Goal: Task Accomplishment & Management: Manage account settings

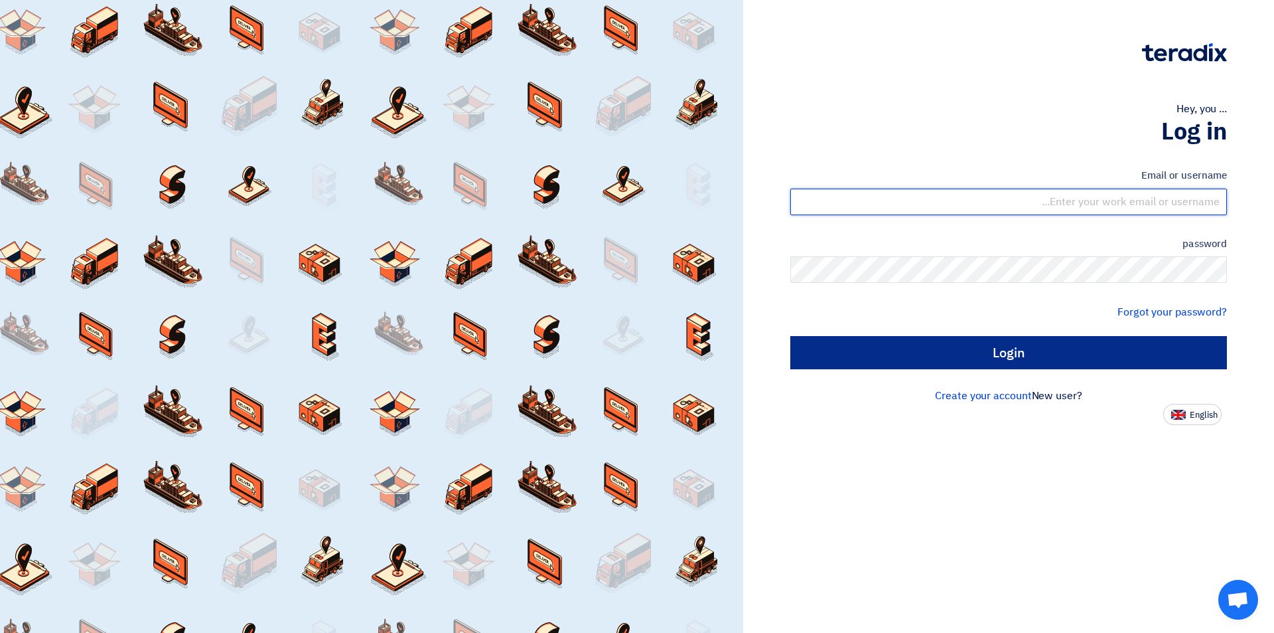
type input "[EMAIL_ADDRESS][DOMAIN_NAME]"
click at [1058, 350] on input "Login" at bounding box center [1009, 352] width 437 height 33
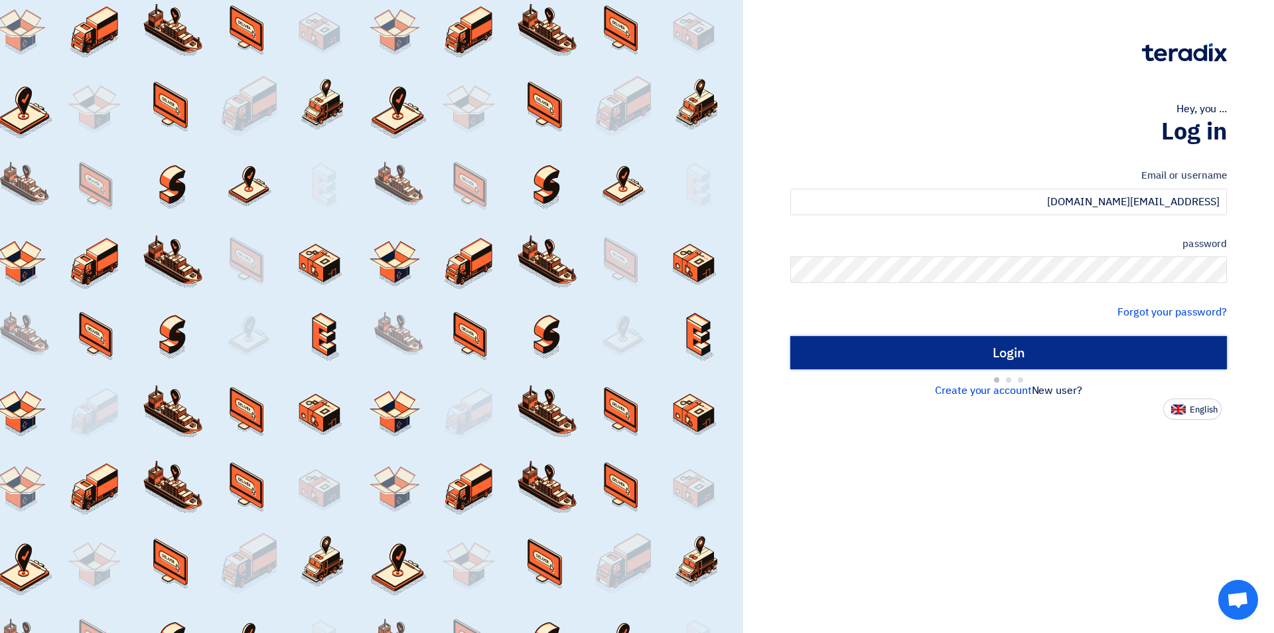
type input "Sign in"
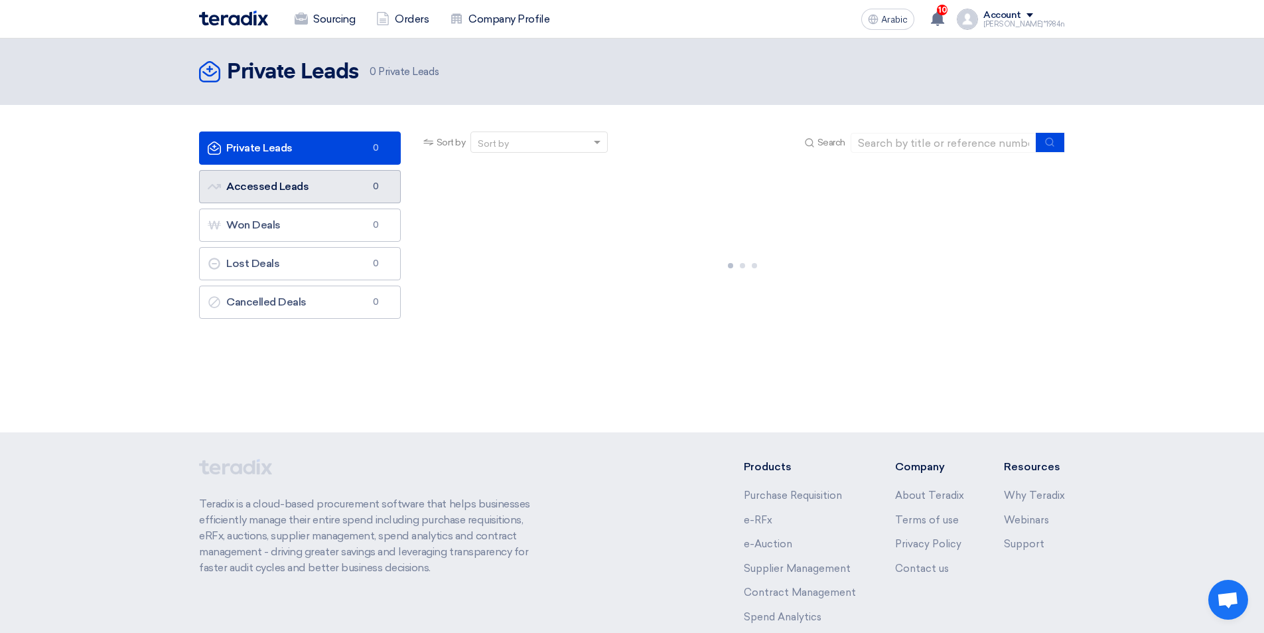
click at [324, 190] on link "Accessed Leads Accessed Leads 0" at bounding box center [300, 186] width 202 height 33
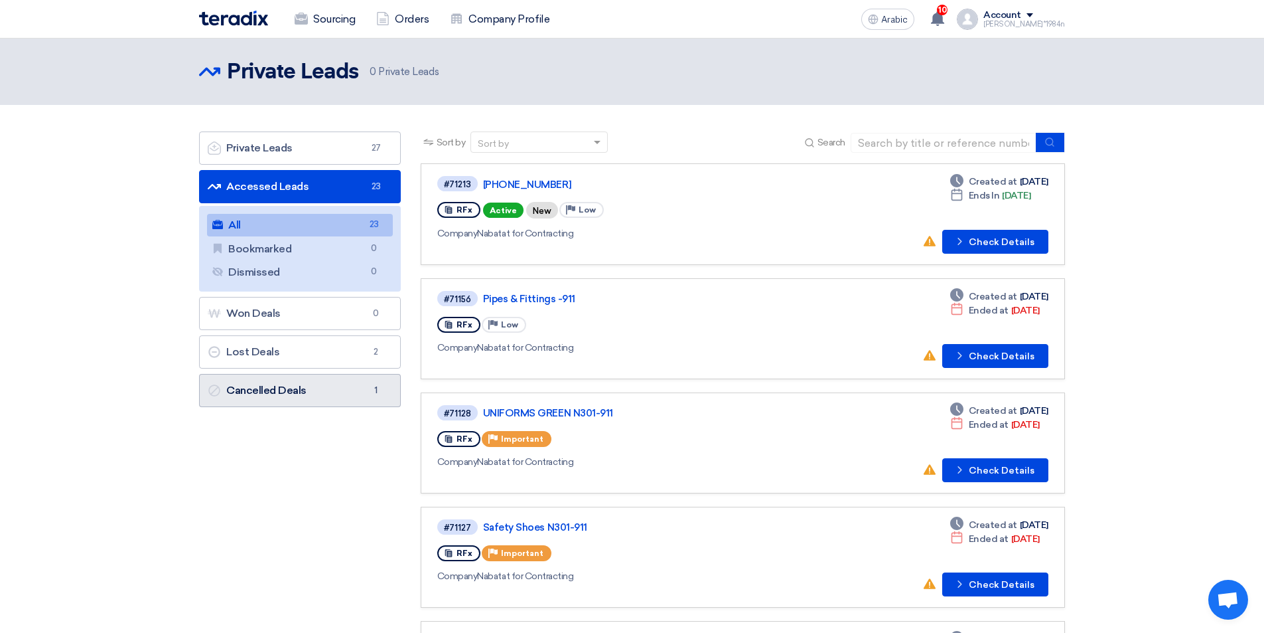
click at [331, 384] on link "Cancelled Deals Cancelled Deals 1" at bounding box center [300, 390] width 202 height 33
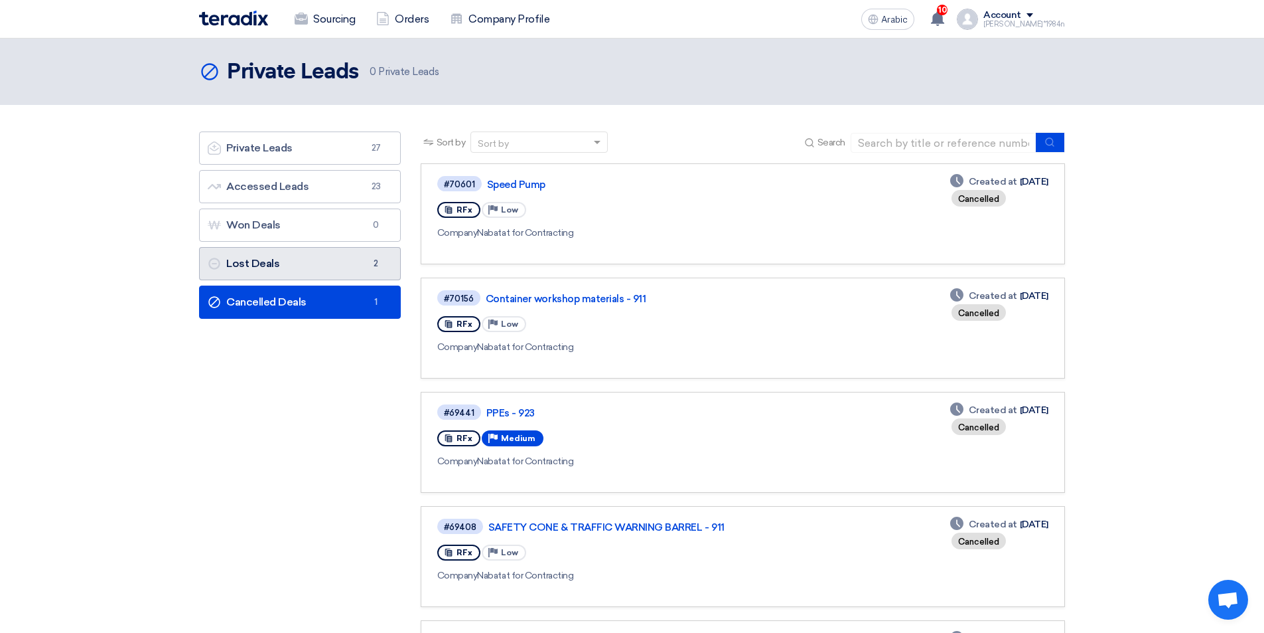
click at [319, 275] on link "Lost Deals Lost Deals 2" at bounding box center [300, 263] width 202 height 33
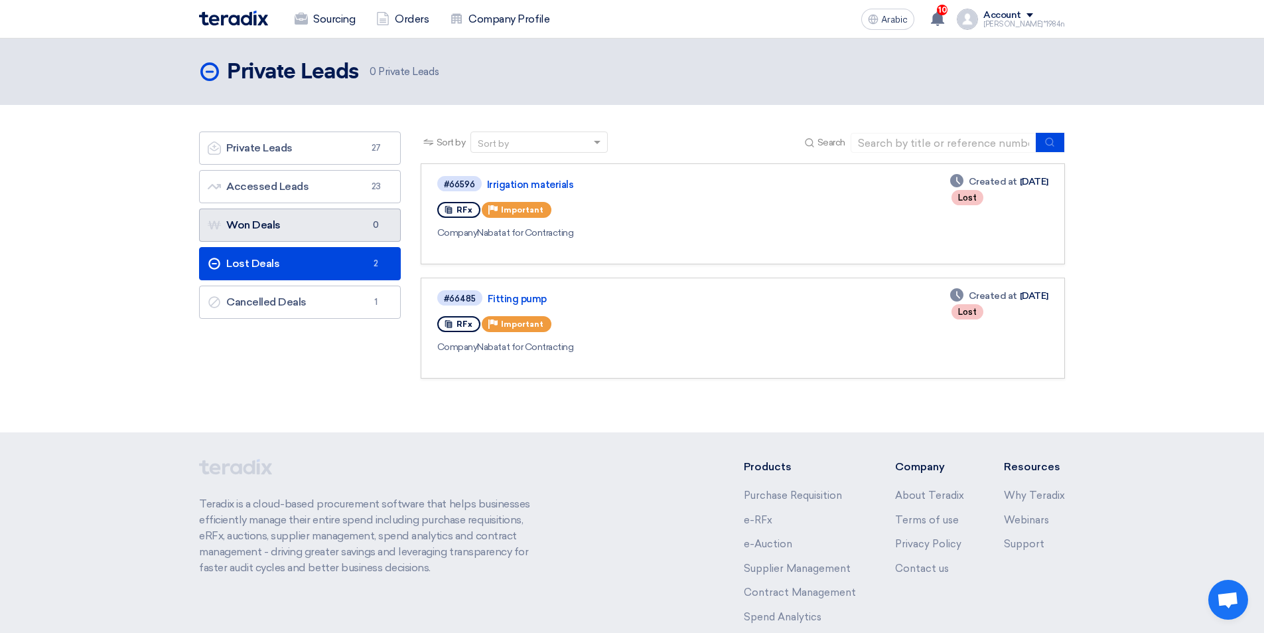
click at [319, 225] on link "Won Deals Won Deals 0" at bounding box center [300, 224] width 202 height 33
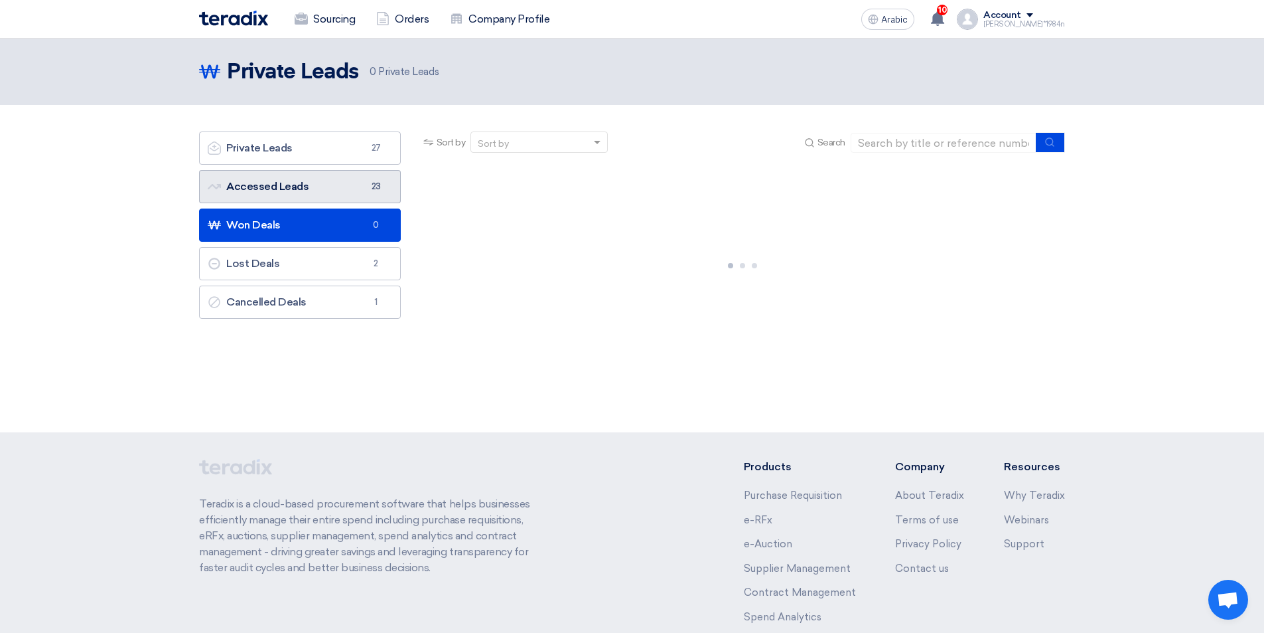
click at [329, 189] on link "Accessed Leads Accessed Leads 23" at bounding box center [300, 186] width 202 height 33
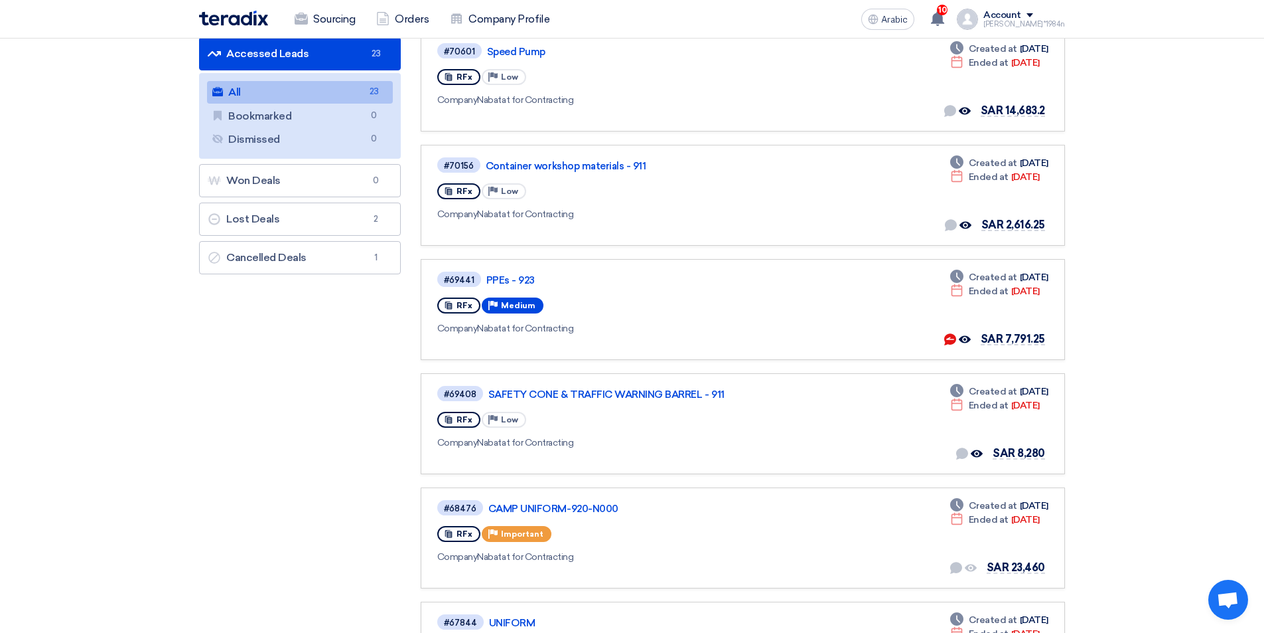
scroll to position [265, 0]
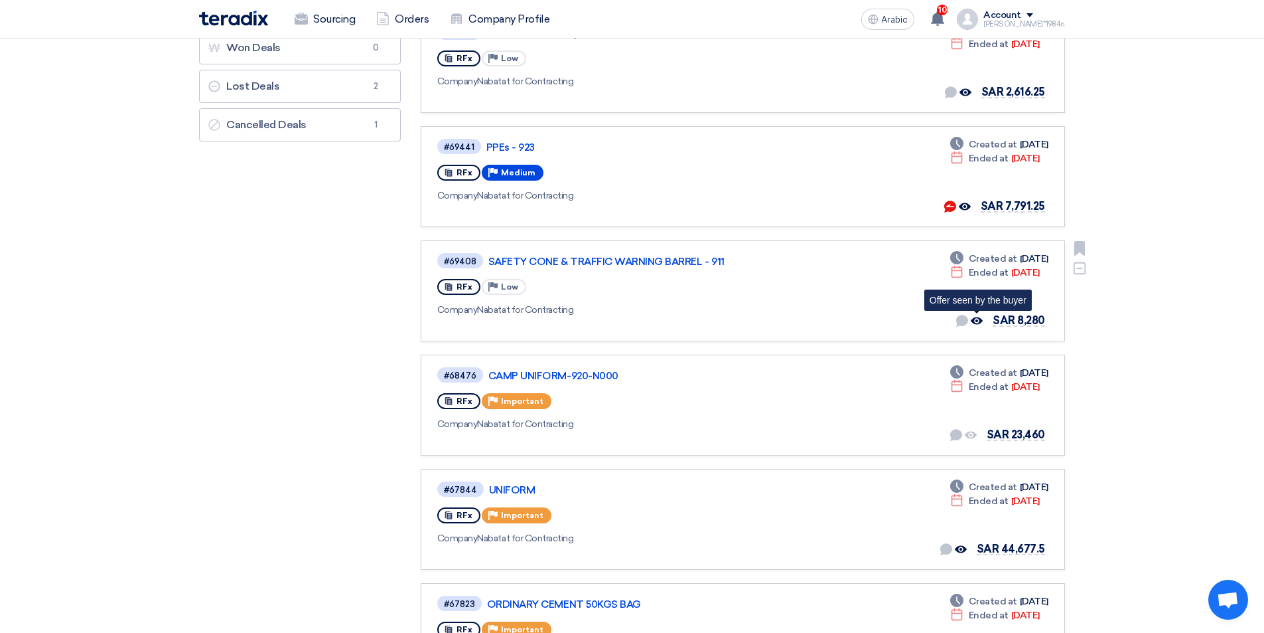
click at [980, 319] on use at bounding box center [977, 320] width 12 height 7
click at [976, 319] on icon "Offer seen by the buyer" at bounding box center [977, 321] width 12 height 12
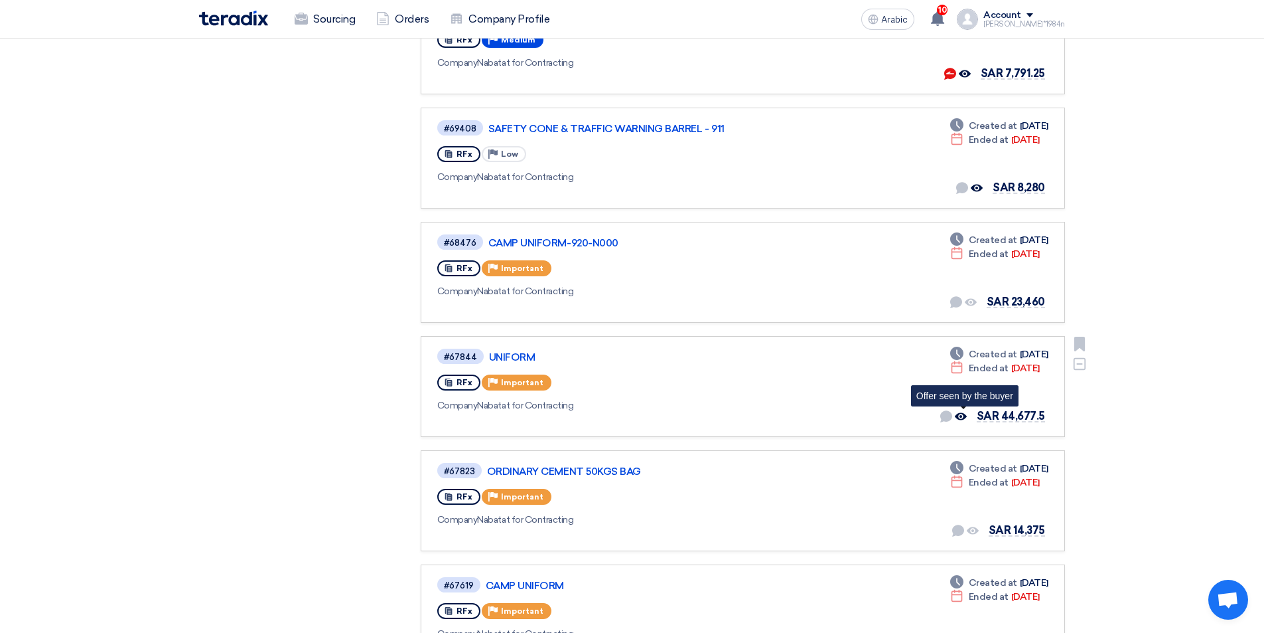
click at [962, 413] on use at bounding box center [961, 416] width 12 height 7
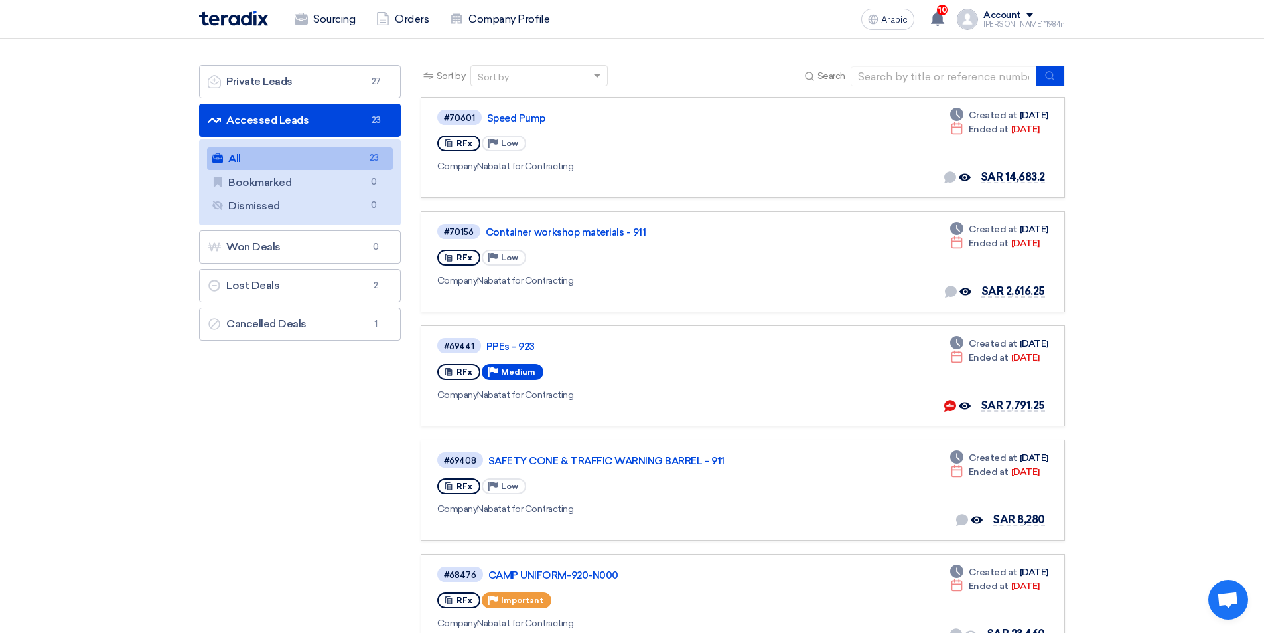
scroll to position [0, 0]
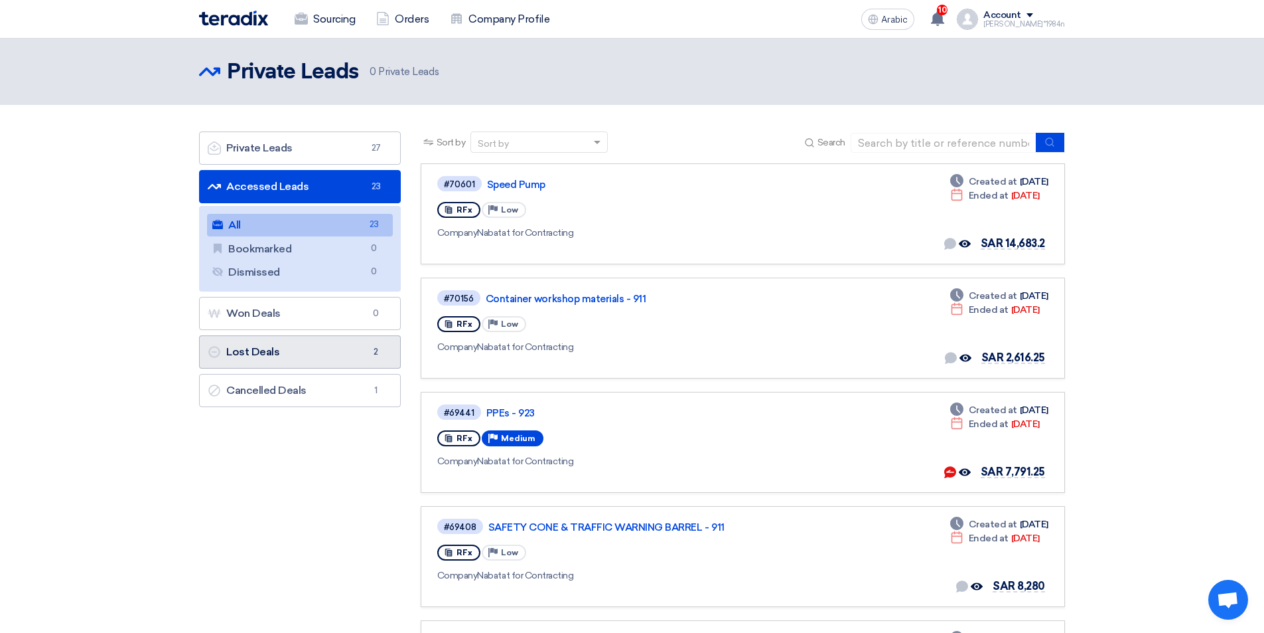
click at [297, 348] on link "Lost Deals Lost Deals 2" at bounding box center [300, 351] width 202 height 33
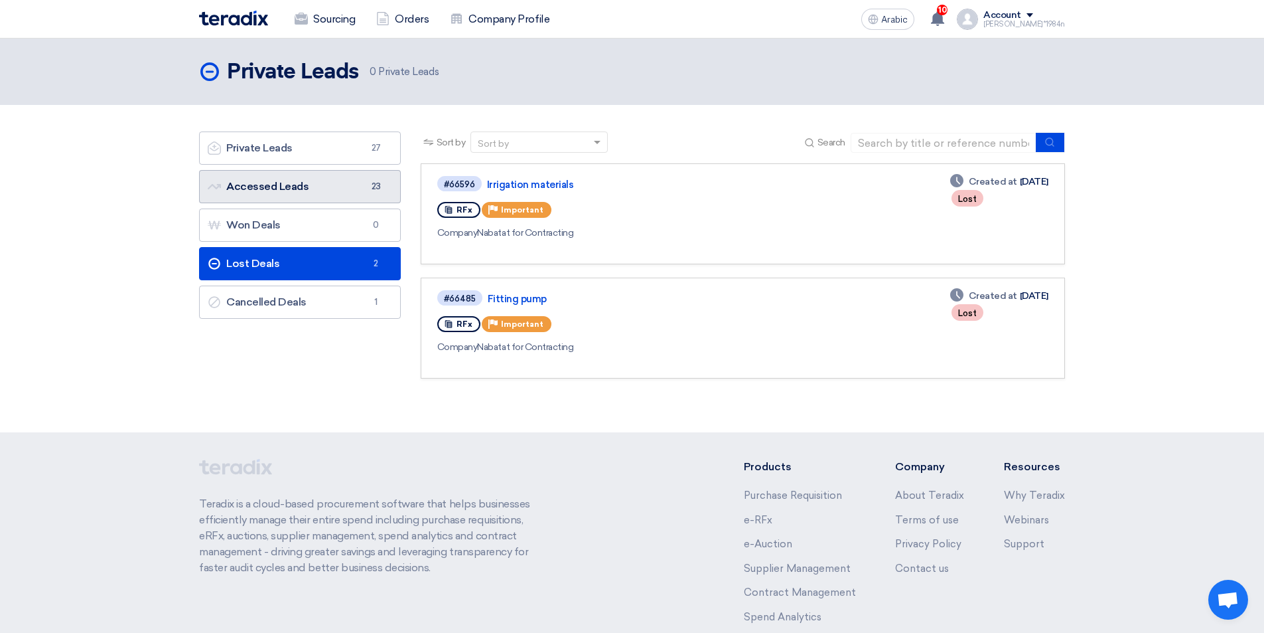
click at [343, 183] on link "Accessed Leads Accessed Leads 23" at bounding box center [300, 186] width 202 height 33
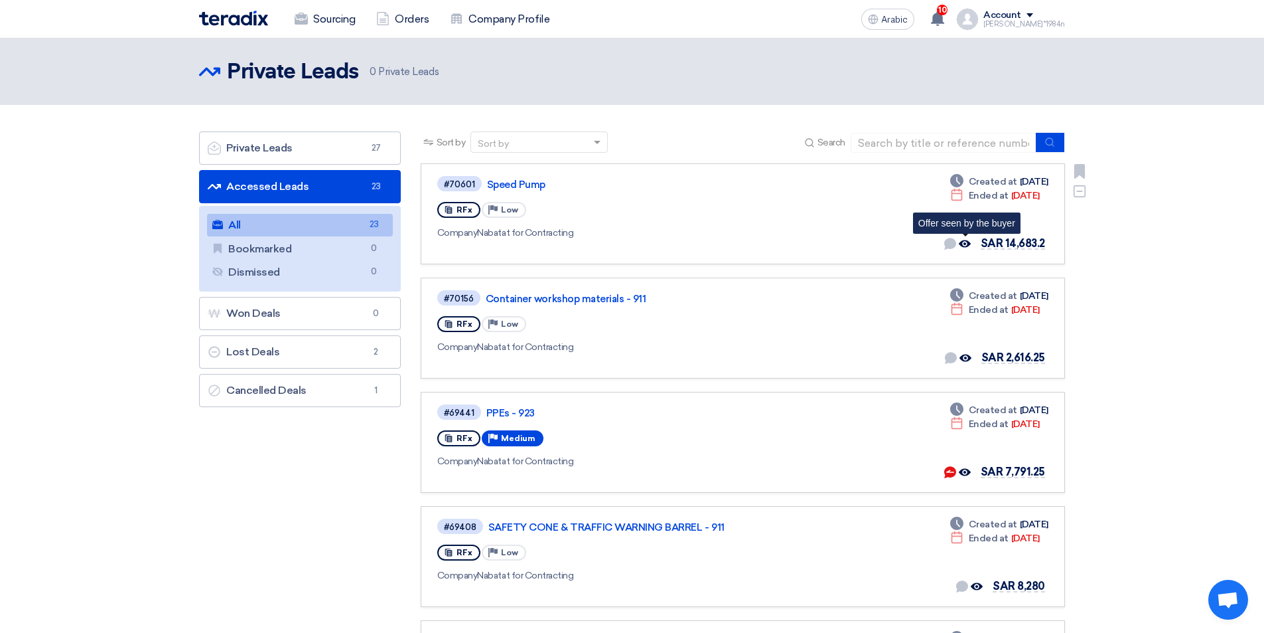
click at [968, 244] on icon "Offer seen by the buyer" at bounding box center [965, 244] width 12 height 12
click at [944, 19] on use at bounding box center [937, 18] width 13 height 15
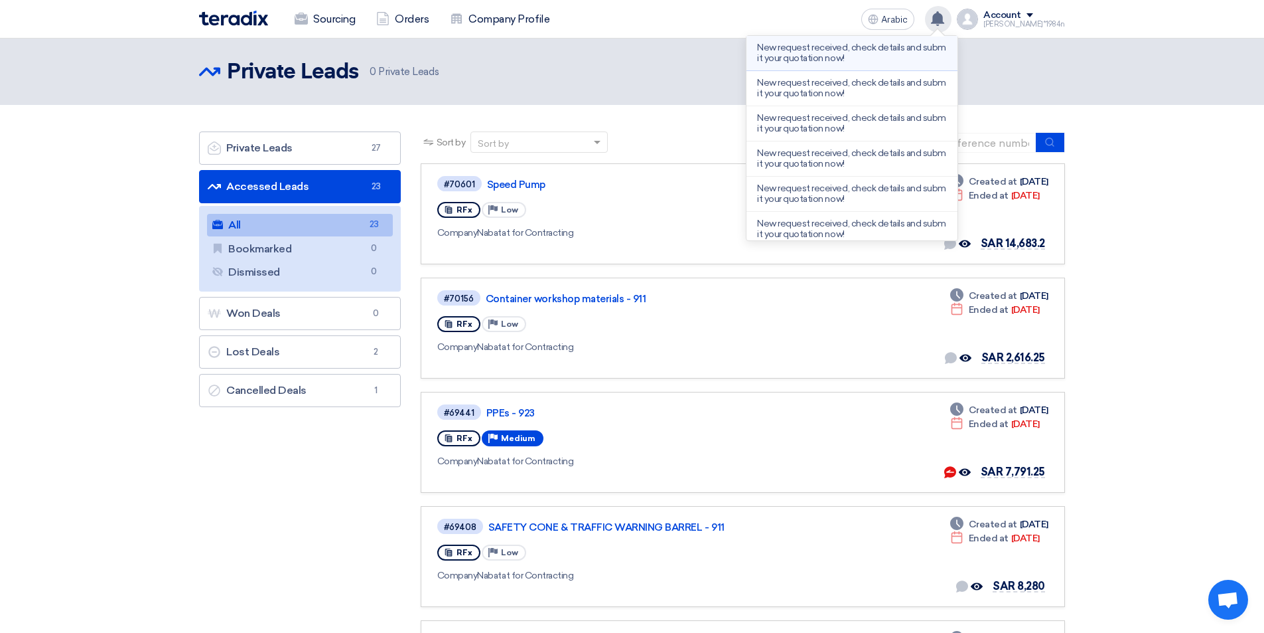
click at [929, 56] on p "New request received, check details and submit your quotation now!" at bounding box center [852, 52] width 190 height 21
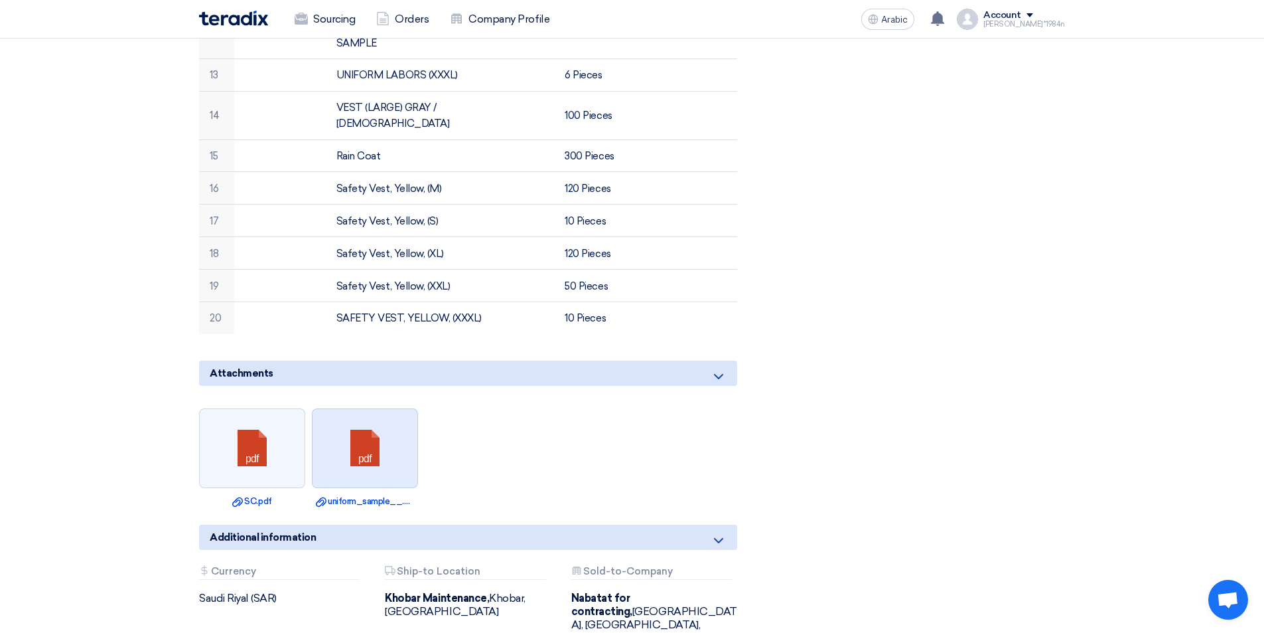
scroll to position [929, 0]
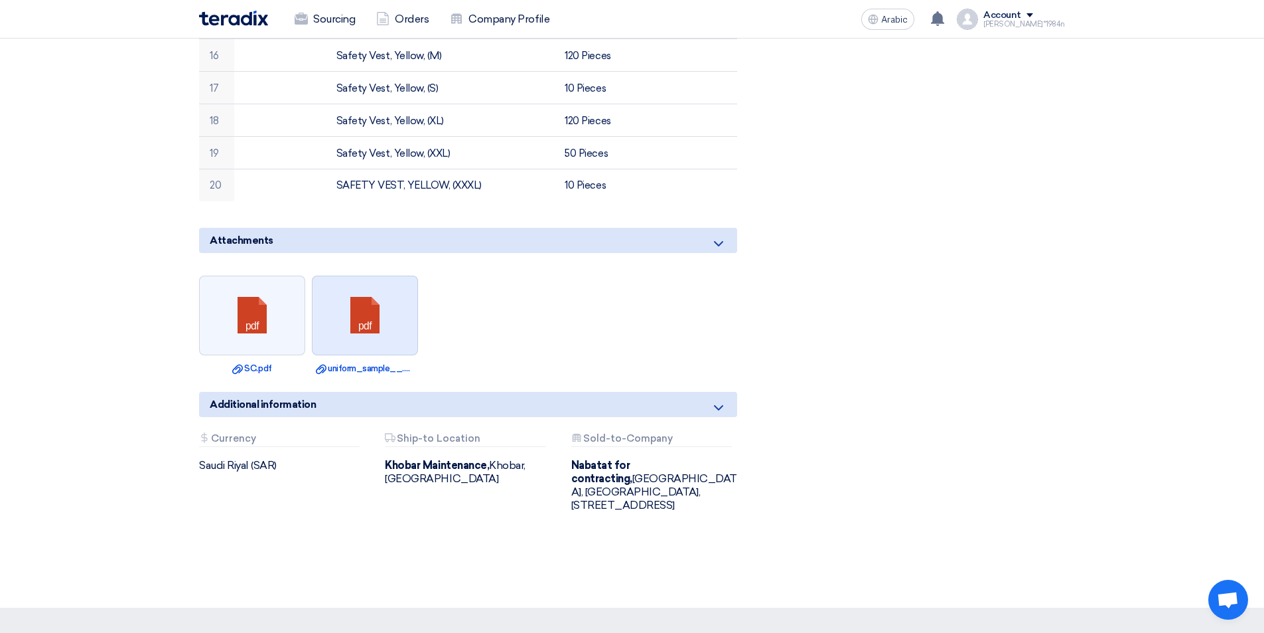
click at [366, 309] on link at bounding box center [366, 316] width 106 height 80
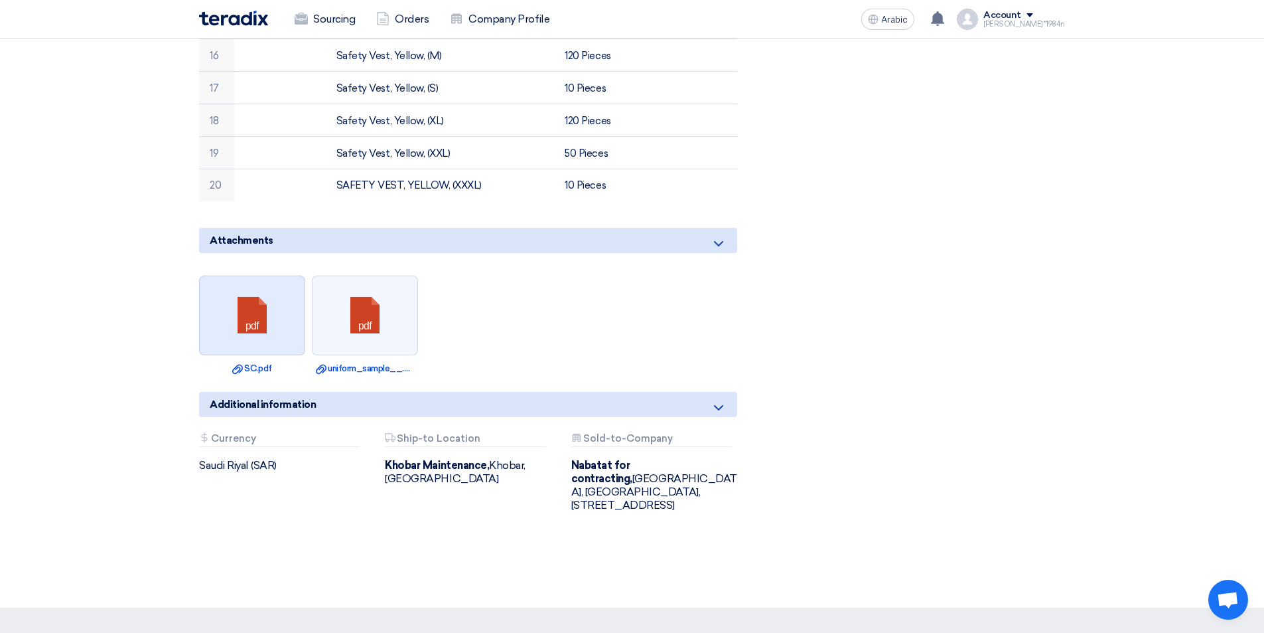
click at [260, 316] on link at bounding box center [253, 316] width 106 height 80
click at [260, 315] on link at bounding box center [253, 316] width 106 height 80
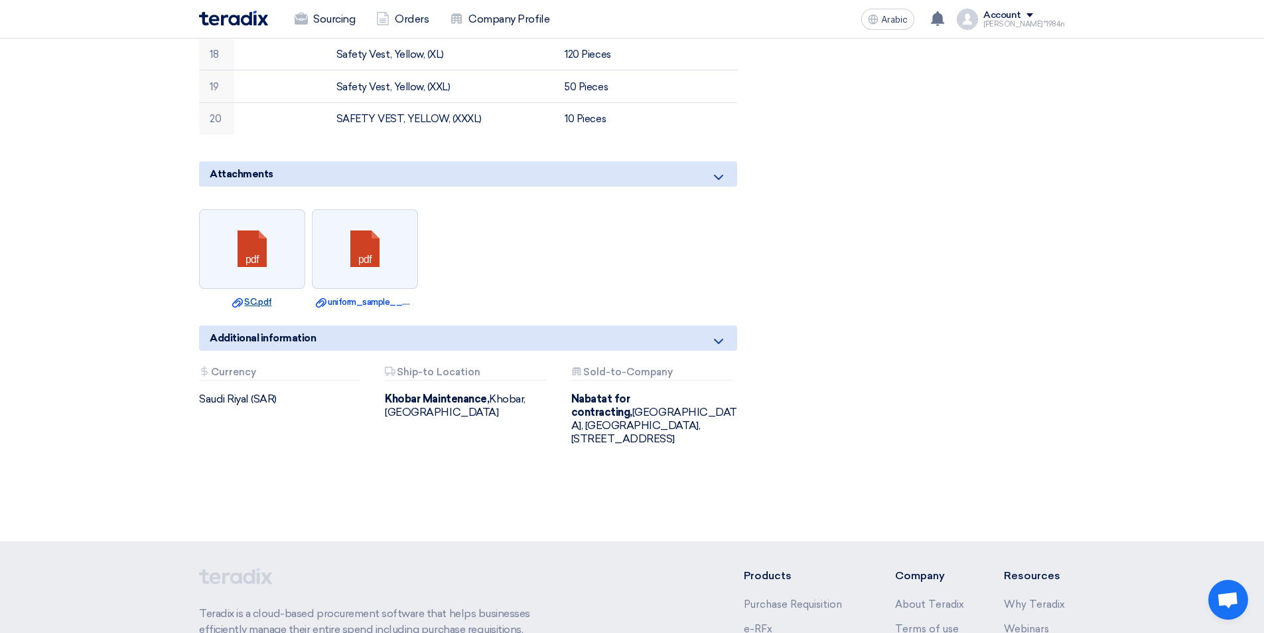
click at [261, 297] on font "SC.pdf" at bounding box center [257, 302] width 27 height 10
click at [260, 231] on link at bounding box center [253, 250] width 106 height 80
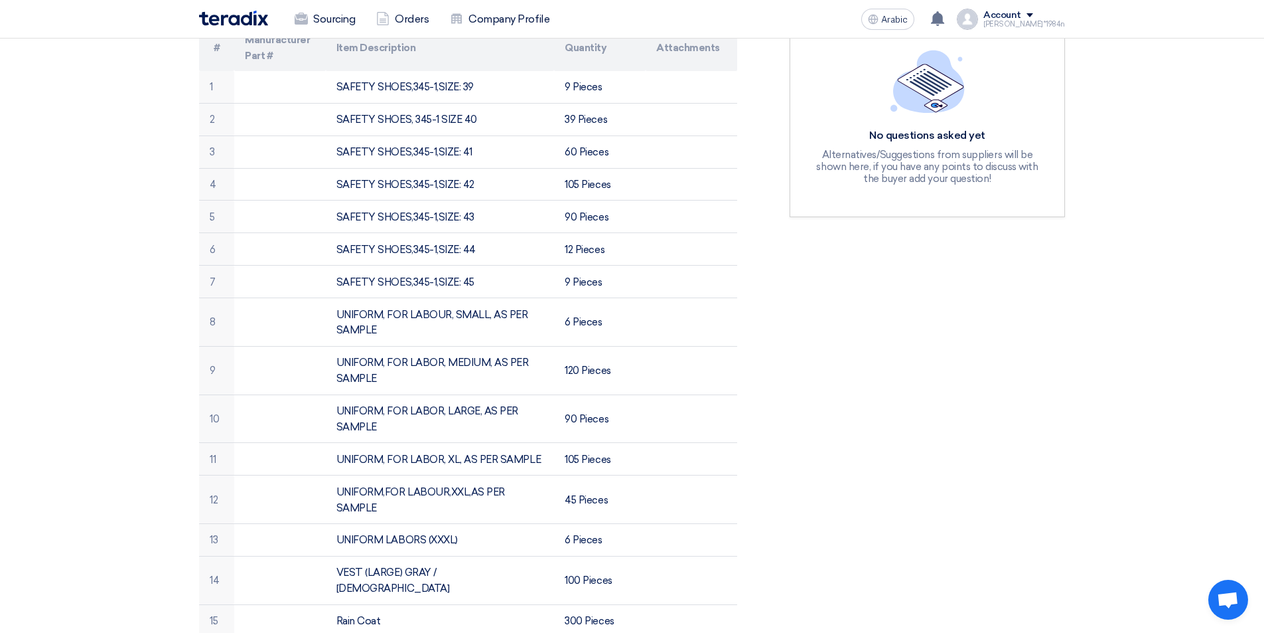
scroll to position [0, 0]
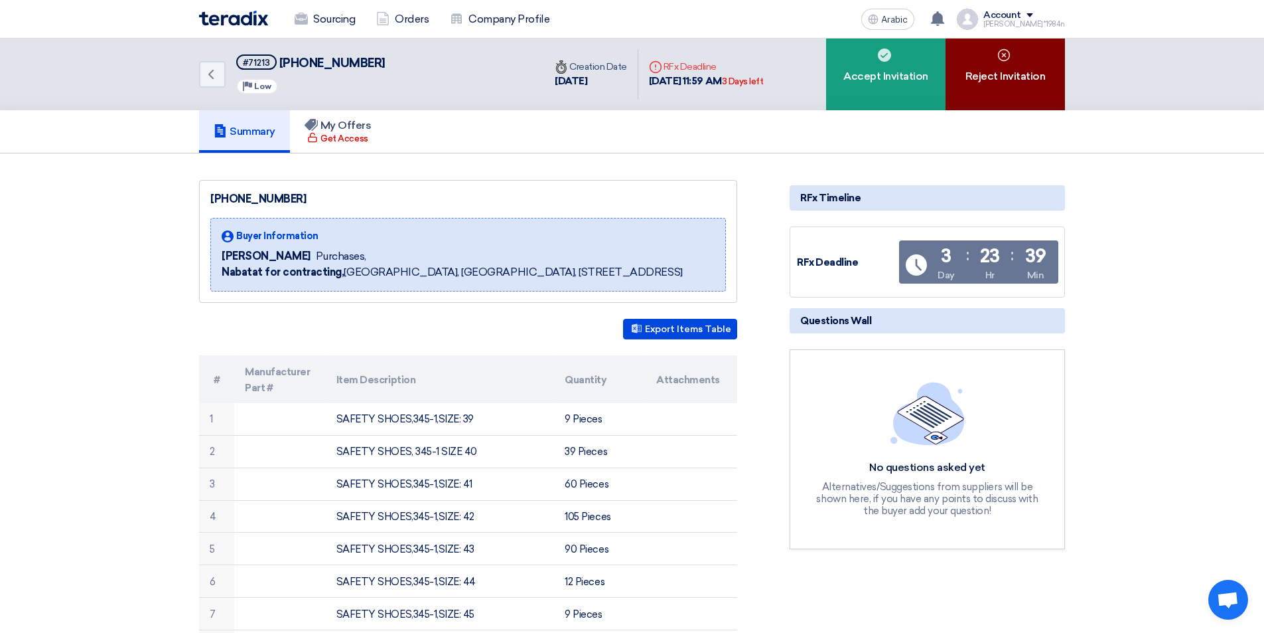
click at [1022, 73] on font "Reject Invitation" at bounding box center [1006, 76] width 80 height 13
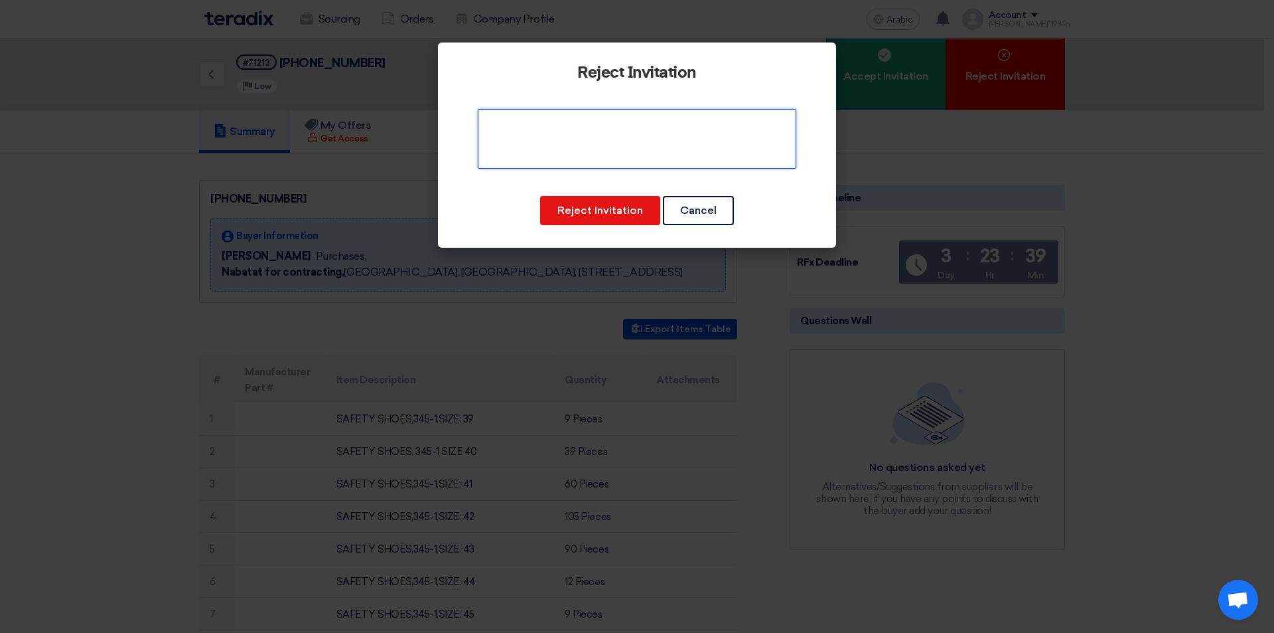
click at [652, 152] on textarea at bounding box center [637, 139] width 319 height 60
type textarea "old payment 1 year pending"
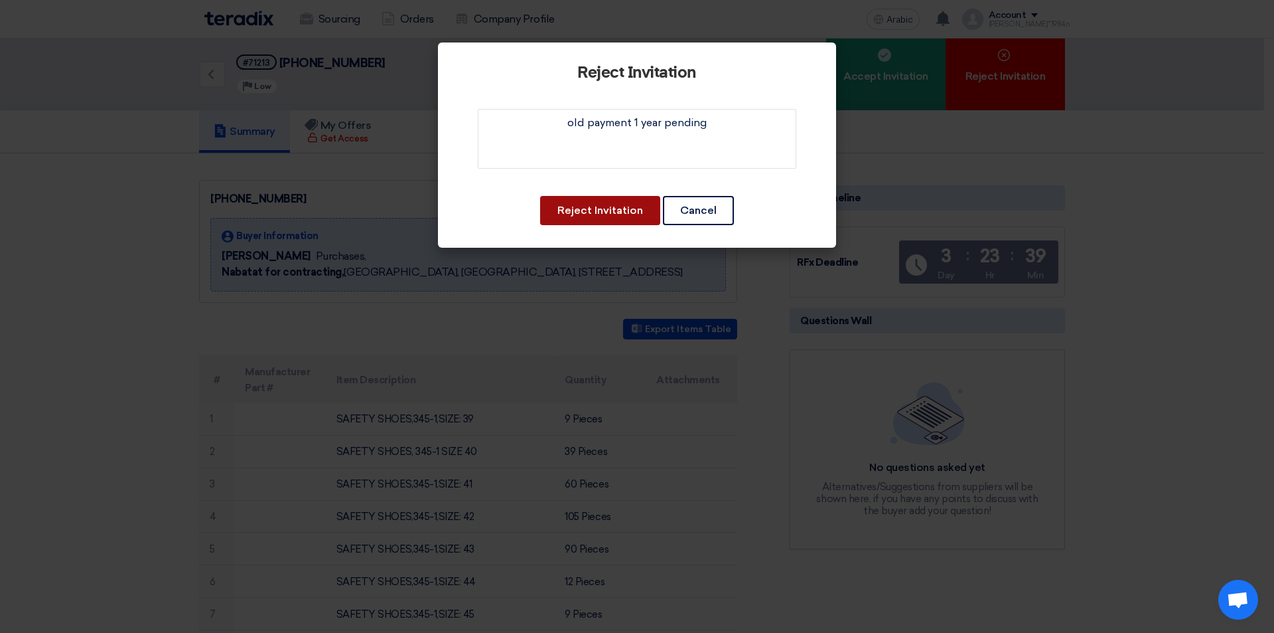
click at [629, 207] on font "Reject Invitation" at bounding box center [601, 210] width 86 height 13
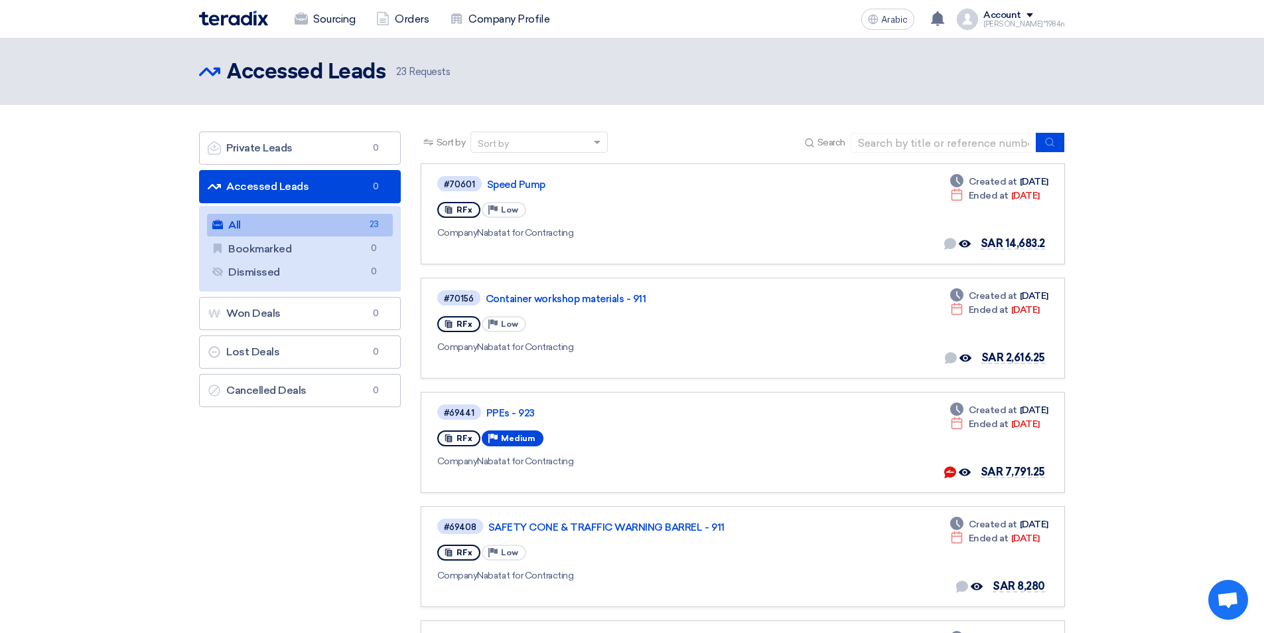
click at [337, 231] on link "All All 23" at bounding box center [300, 225] width 186 height 23
click at [319, 391] on link "Cancelled Deals Cancelled Deals 1" at bounding box center [300, 390] width 202 height 33
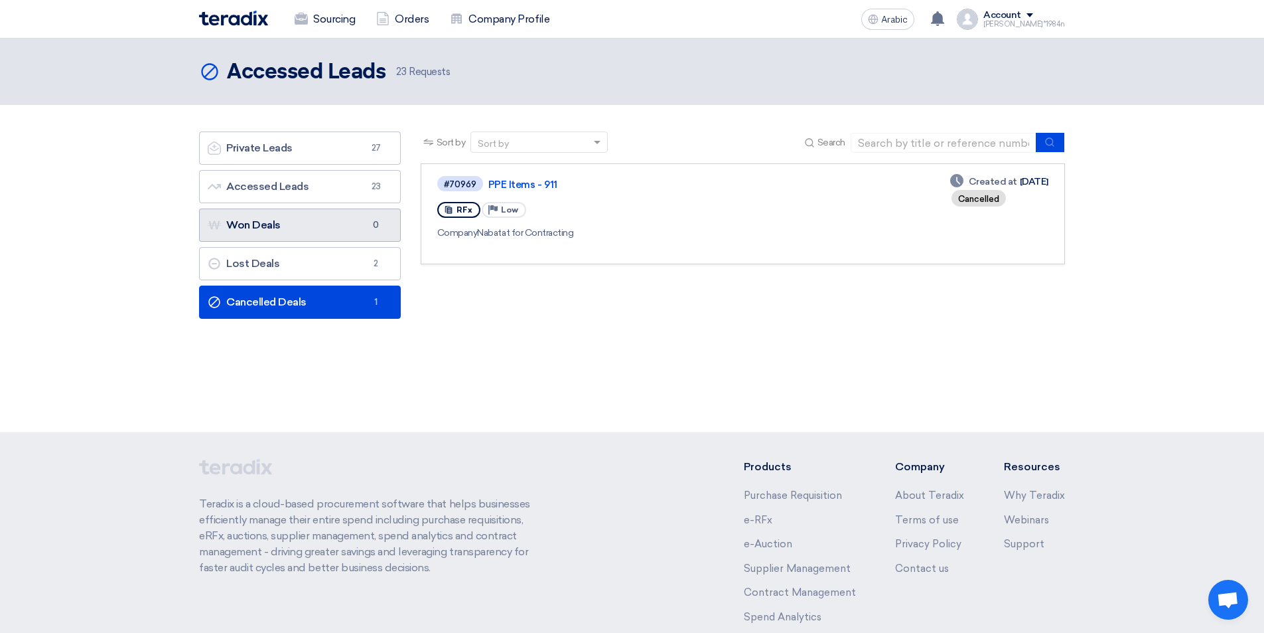
click at [319, 224] on link "Won Deals Won Deals 0" at bounding box center [300, 224] width 202 height 33
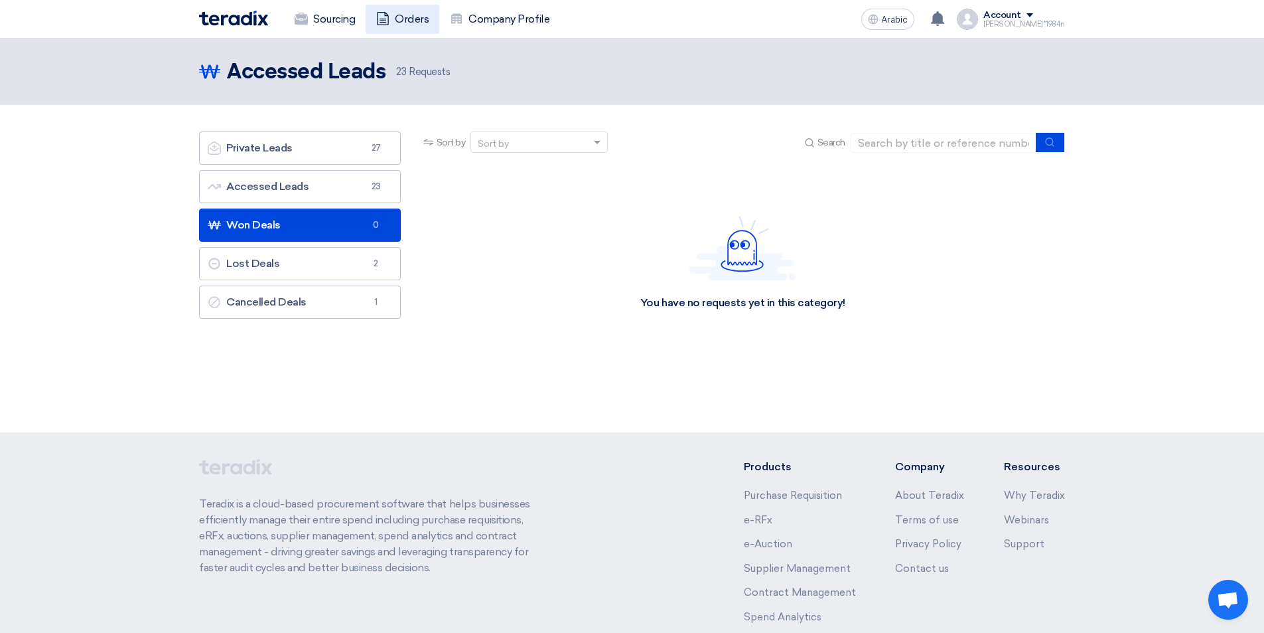
click at [404, 14] on font "Orders" at bounding box center [412, 19] width 34 height 13
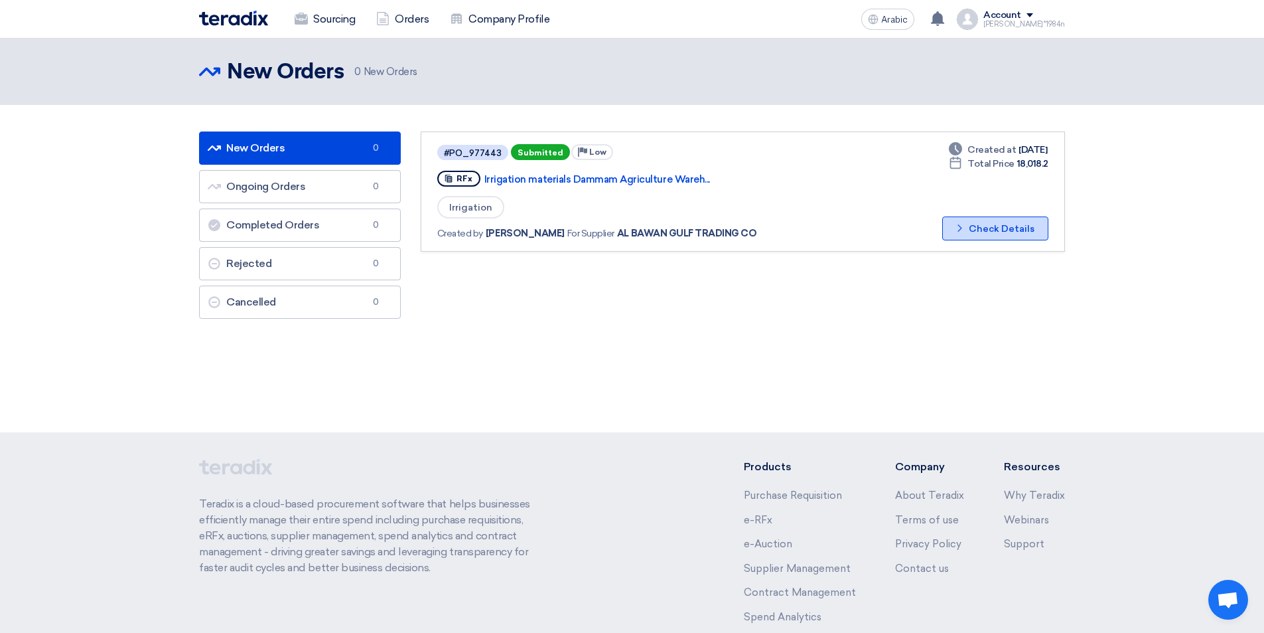
click at [985, 230] on font "Check Details" at bounding box center [1002, 228] width 66 height 11
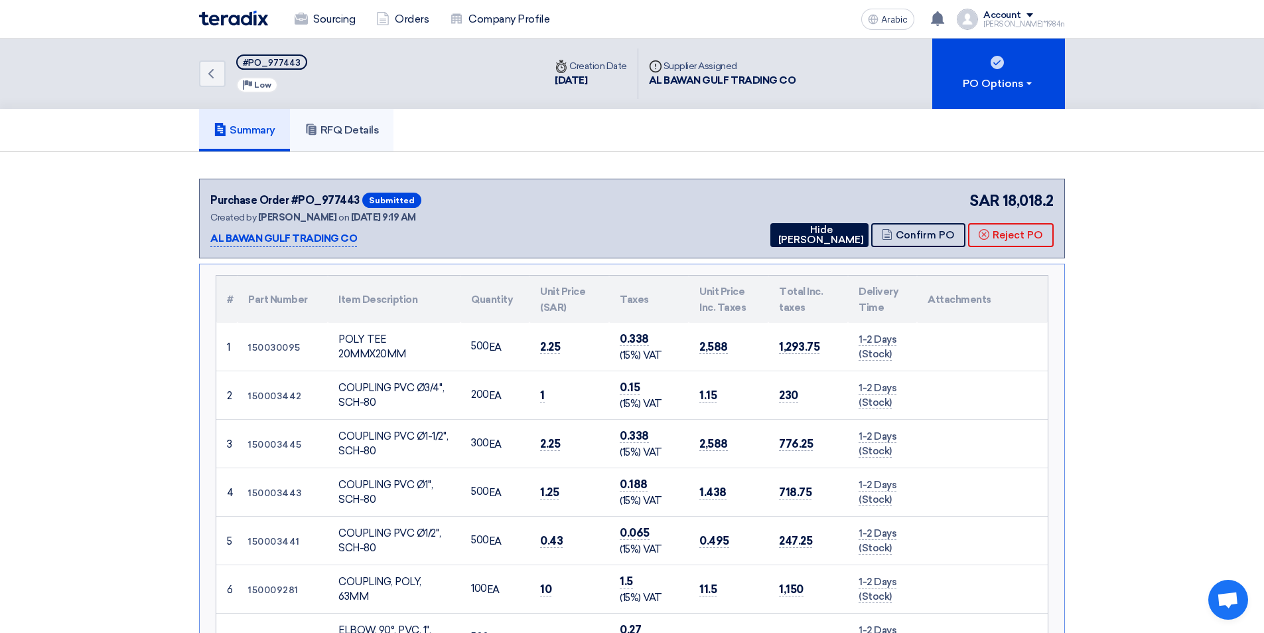
click at [378, 134] on font "RFQ Details" at bounding box center [350, 129] width 59 height 13
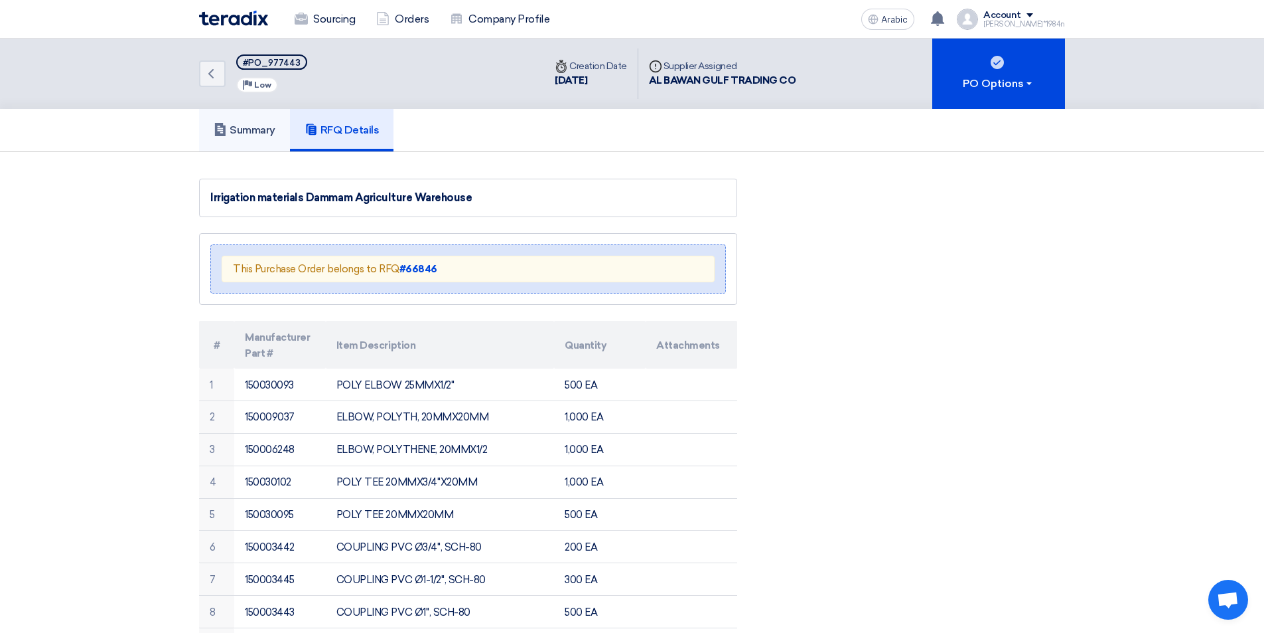
click at [271, 134] on font "Summary" at bounding box center [253, 129] width 46 height 13
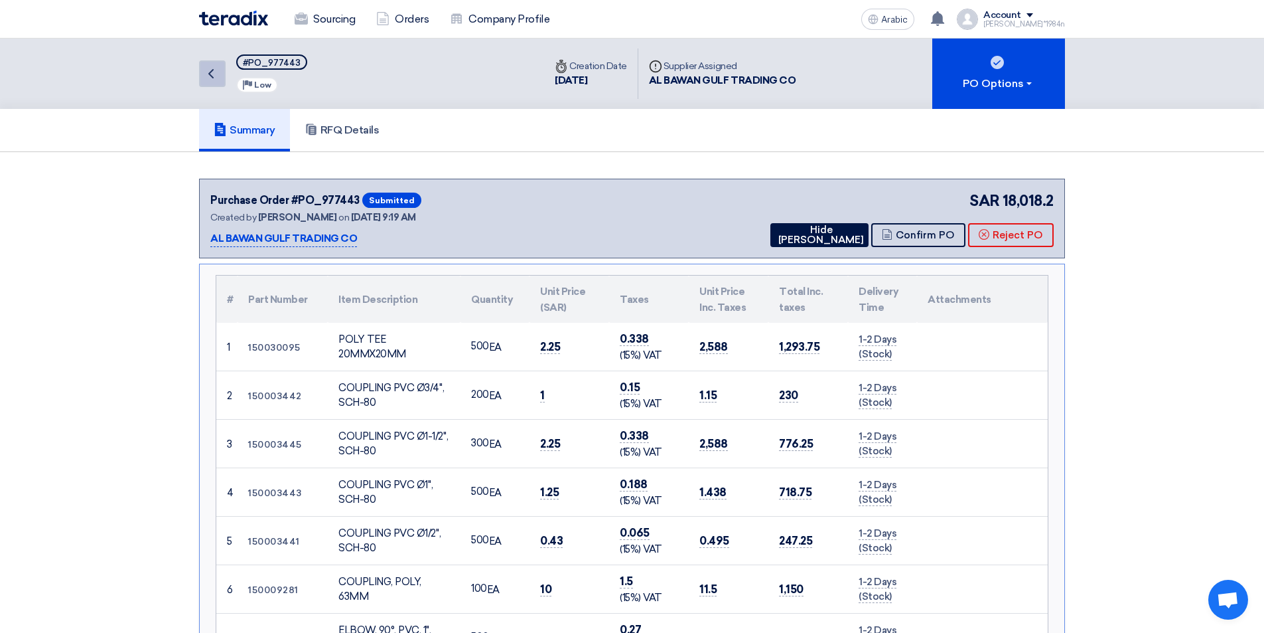
click at [214, 78] on icon "Back" at bounding box center [211, 74] width 16 height 16
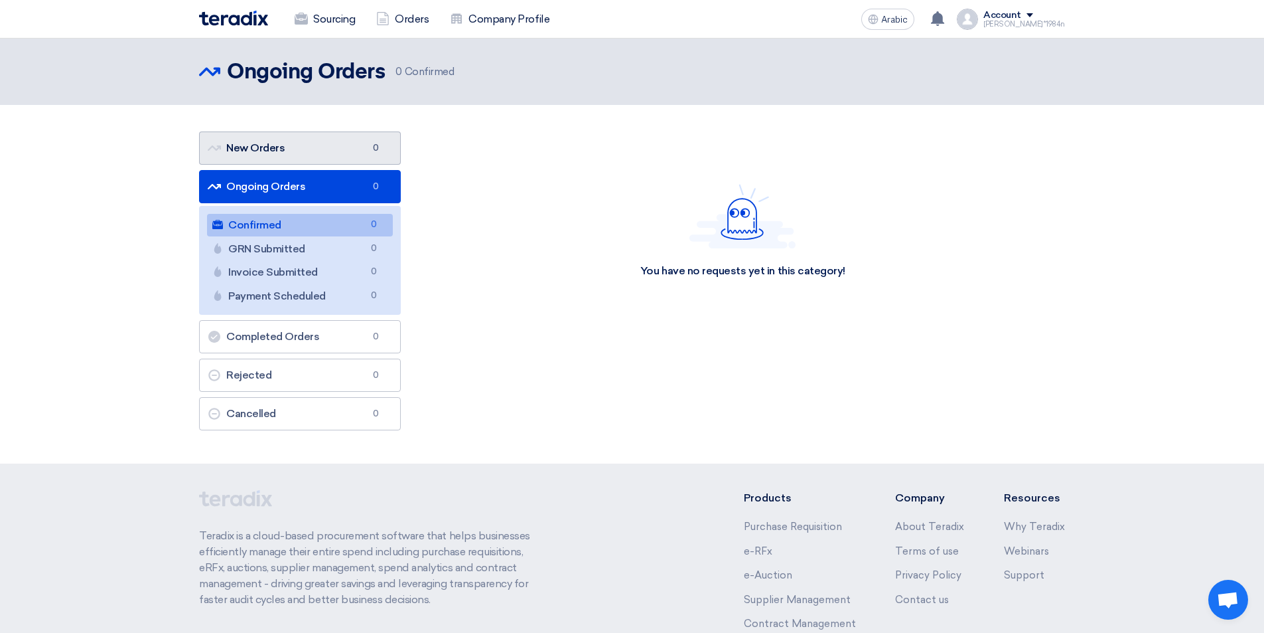
click at [301, 147] on link "New Orders New Orders 0" at bounding box center [300, 147] width 202 height 33
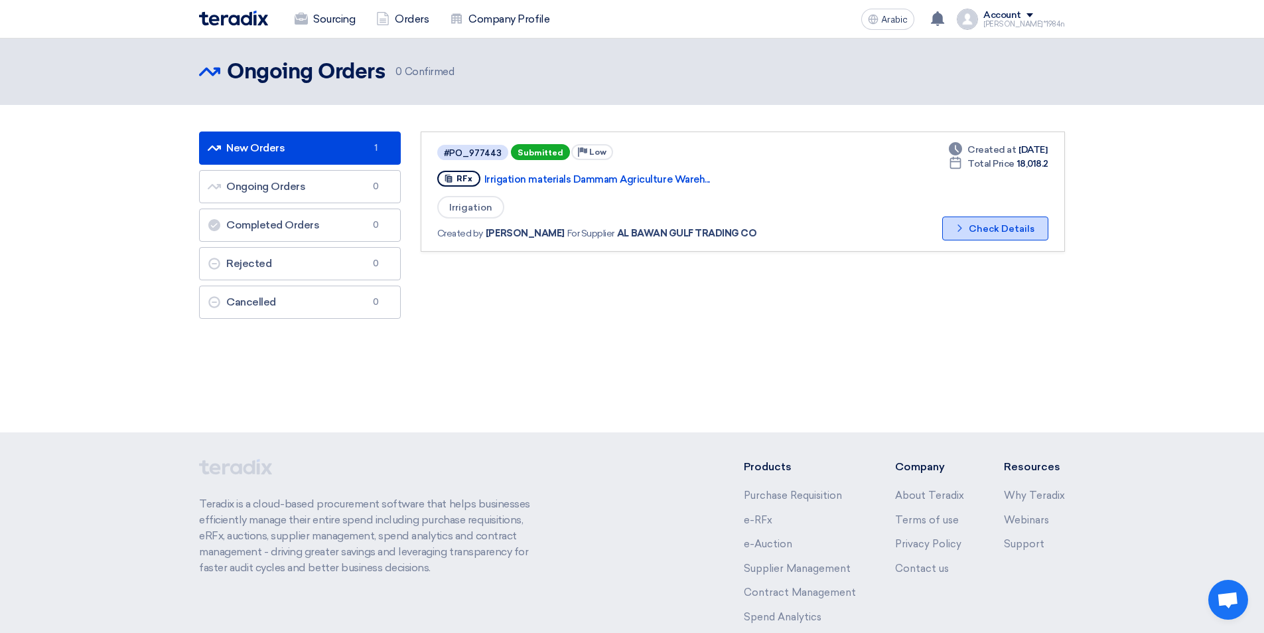
click at [966, 234] on icon "Check details" at bounding box center [960, 228] width 13 height 13
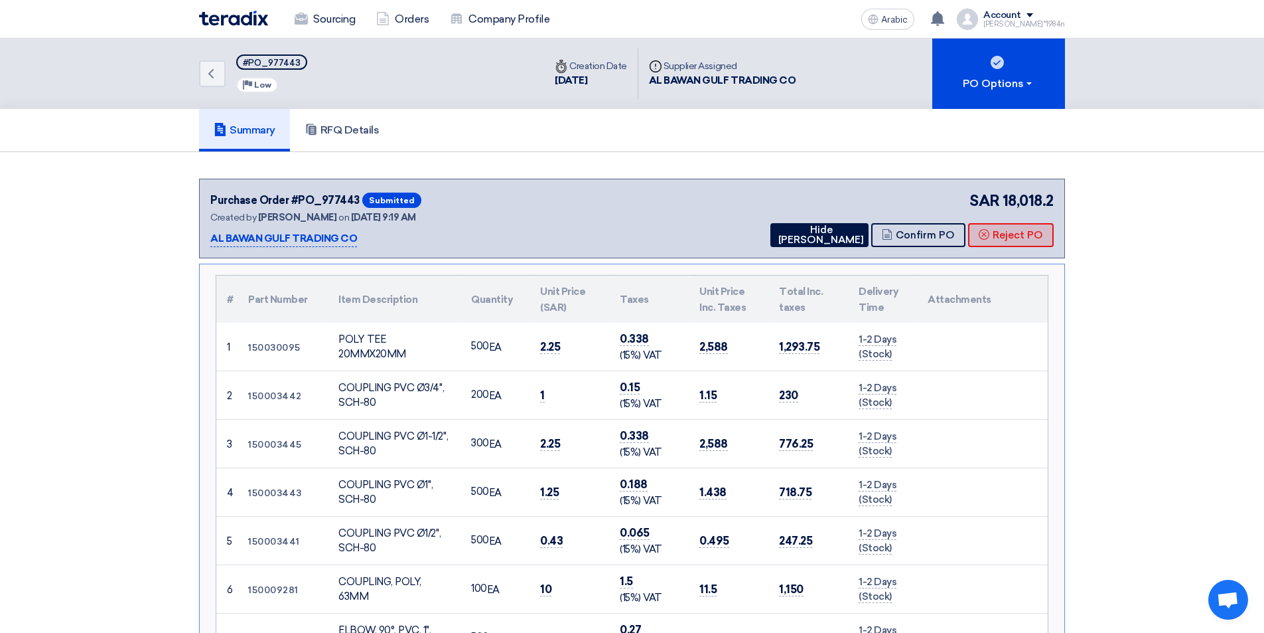
click at [1017, 233] on font "Reject PO" at bounding box center [1018, 235] width 50 height 12
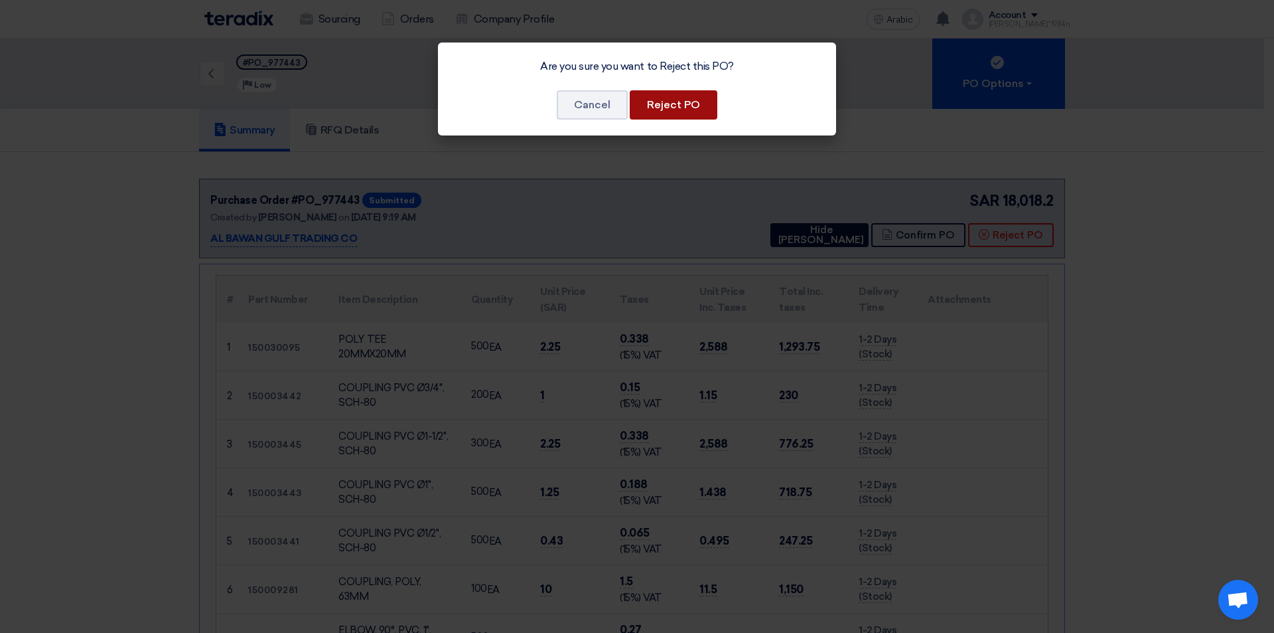
click at [702, 106] on button "Reject PO" at bounding box center [674, 104] width 88 height 29
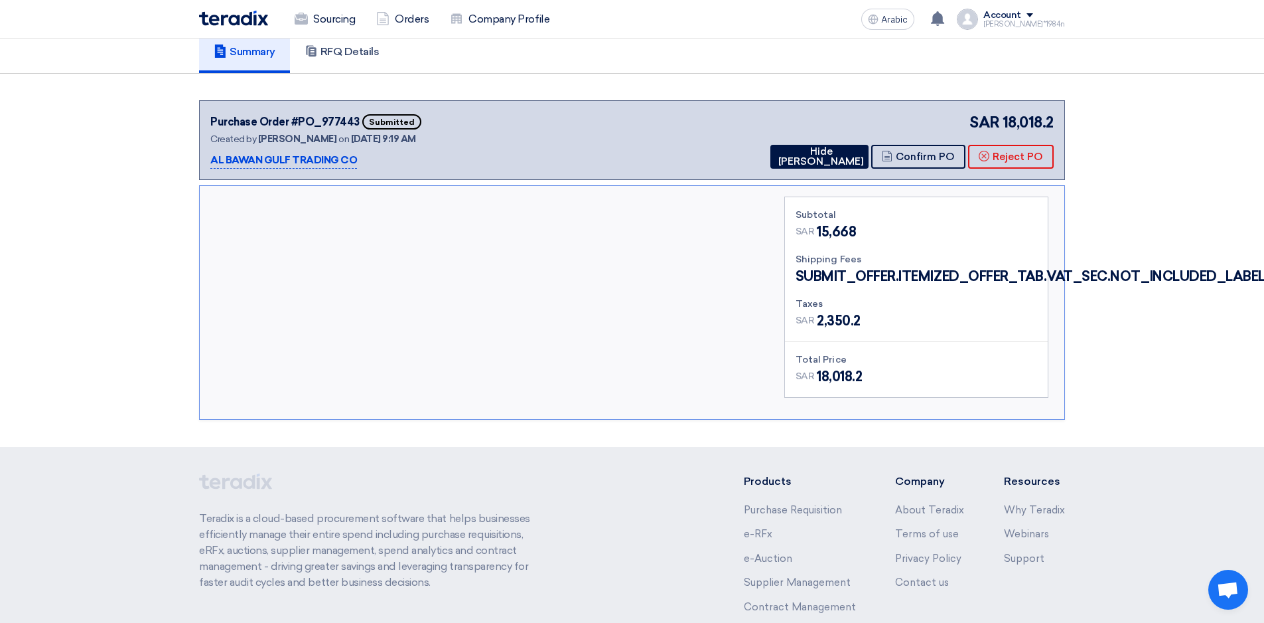
scroll to position [133, 0]
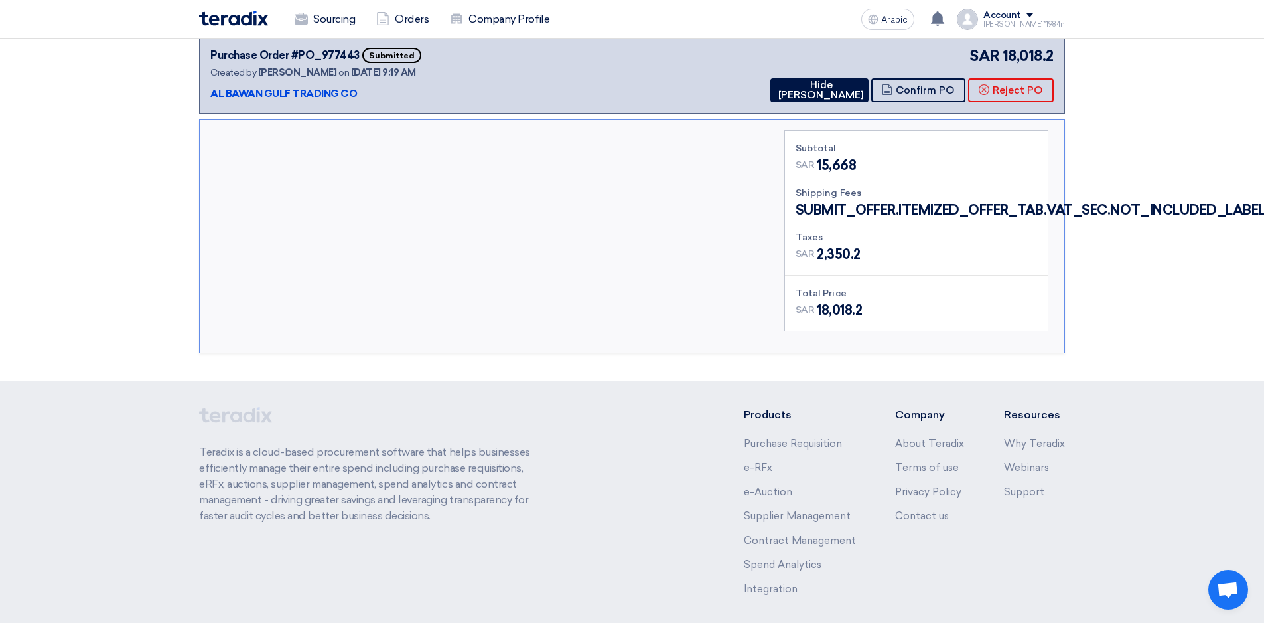
click at [560, 264] on div at bounding box center [490, 236] width 569 height 212
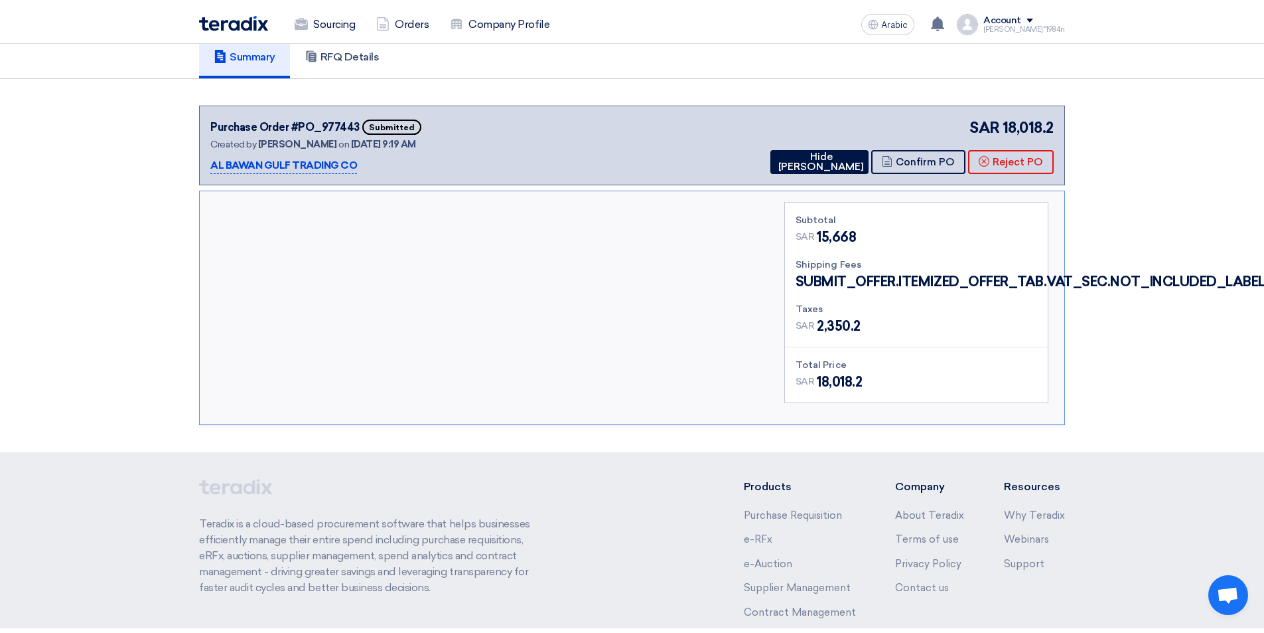
scroll to position [0, 0]
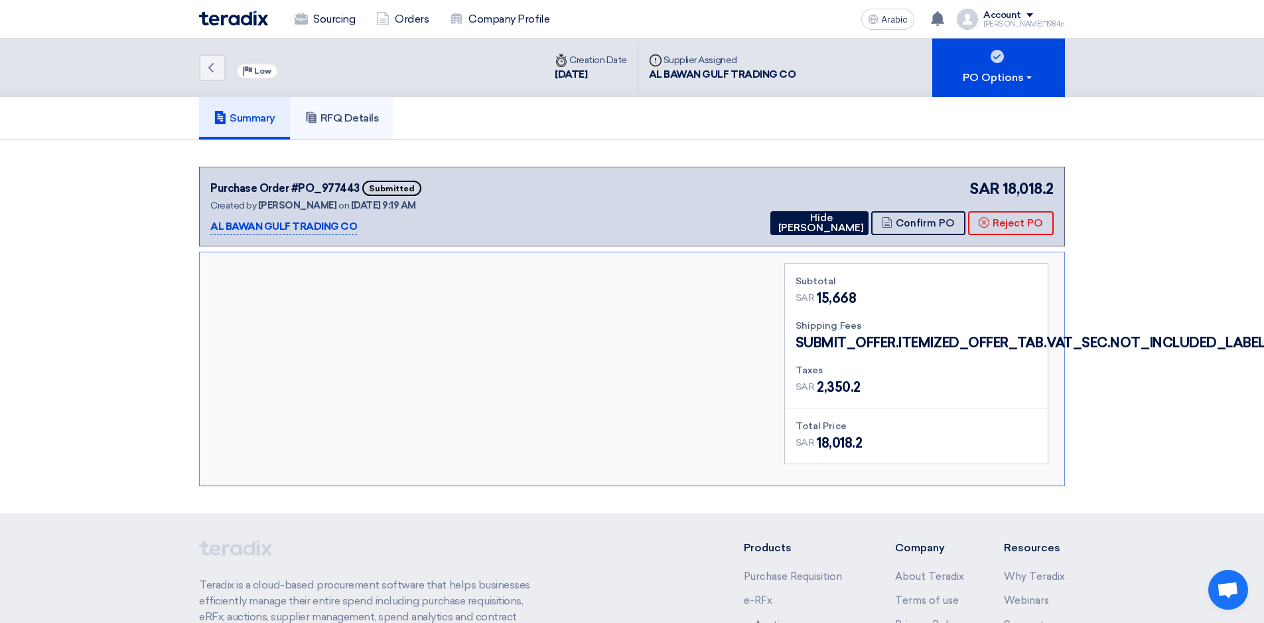
click at [359, 122] on font "RFQ Details" at bounding box center [350, 118] width 59 height 13
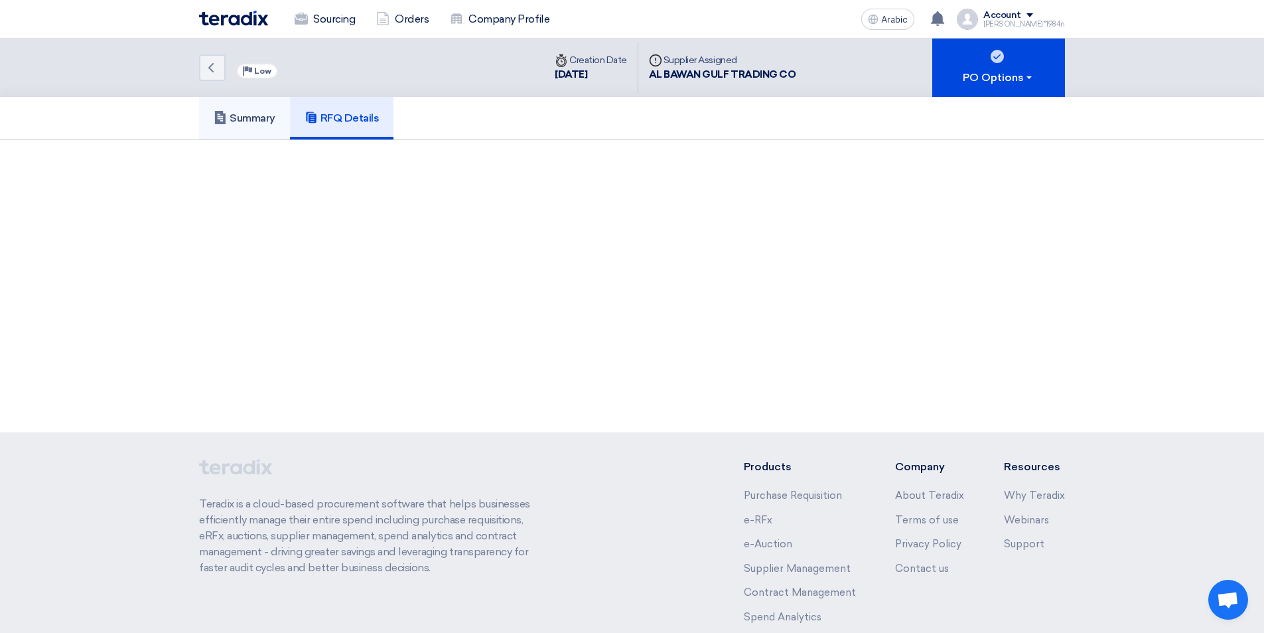
click at [264, 125] on link "Summary" at bounding box center [244, 118] width 91 height 42
click at [206, 66] on icon "Back" at bounding box center [211, 68] width 16 height 16
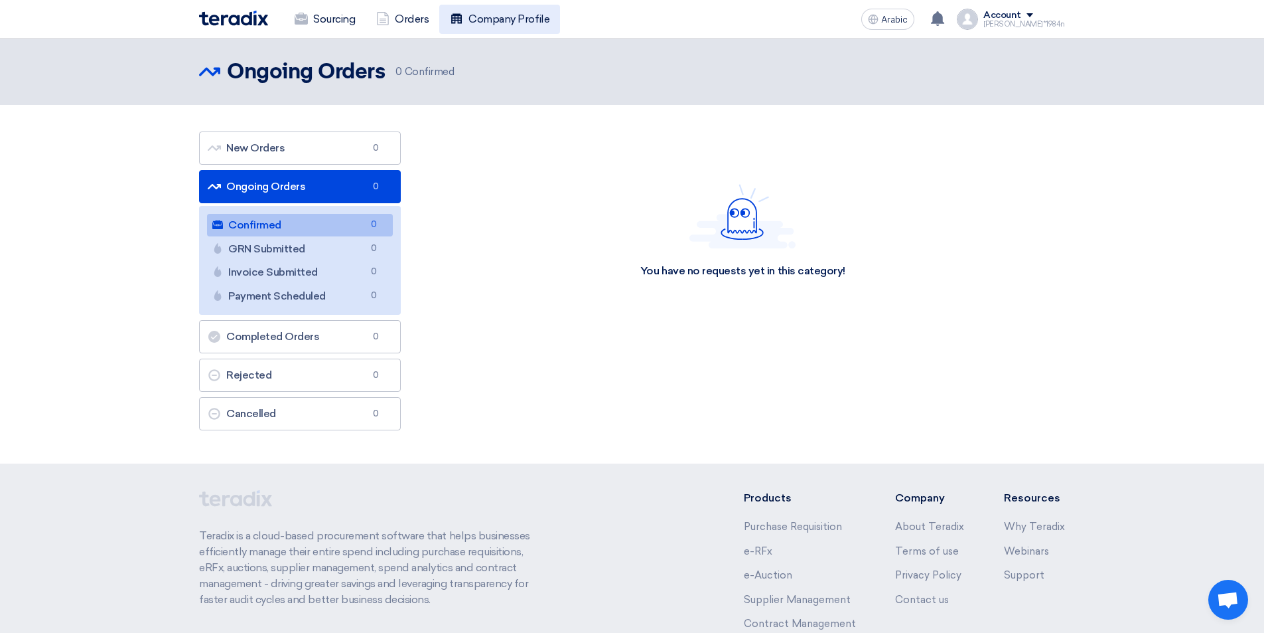
click at [514, 19] on font "Company Profile" at bounding box center [509, 19] width 81 height 13
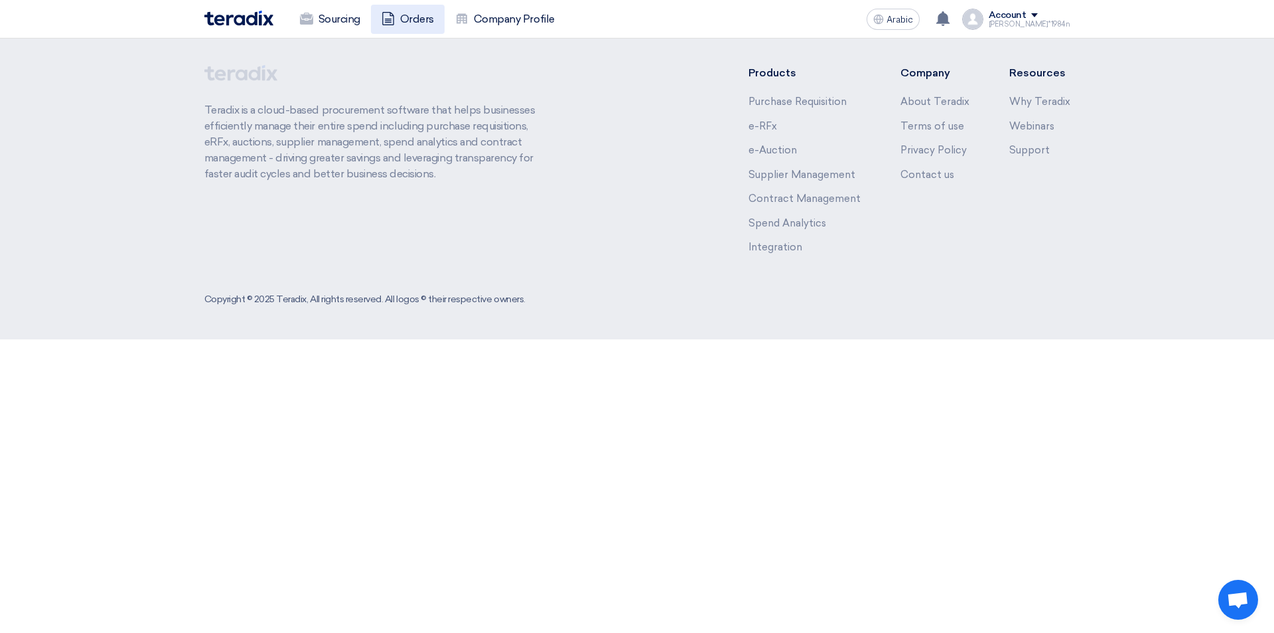
click at [429, 21] on link "Orders" at bounding box center [408, 19] width 74 height 29
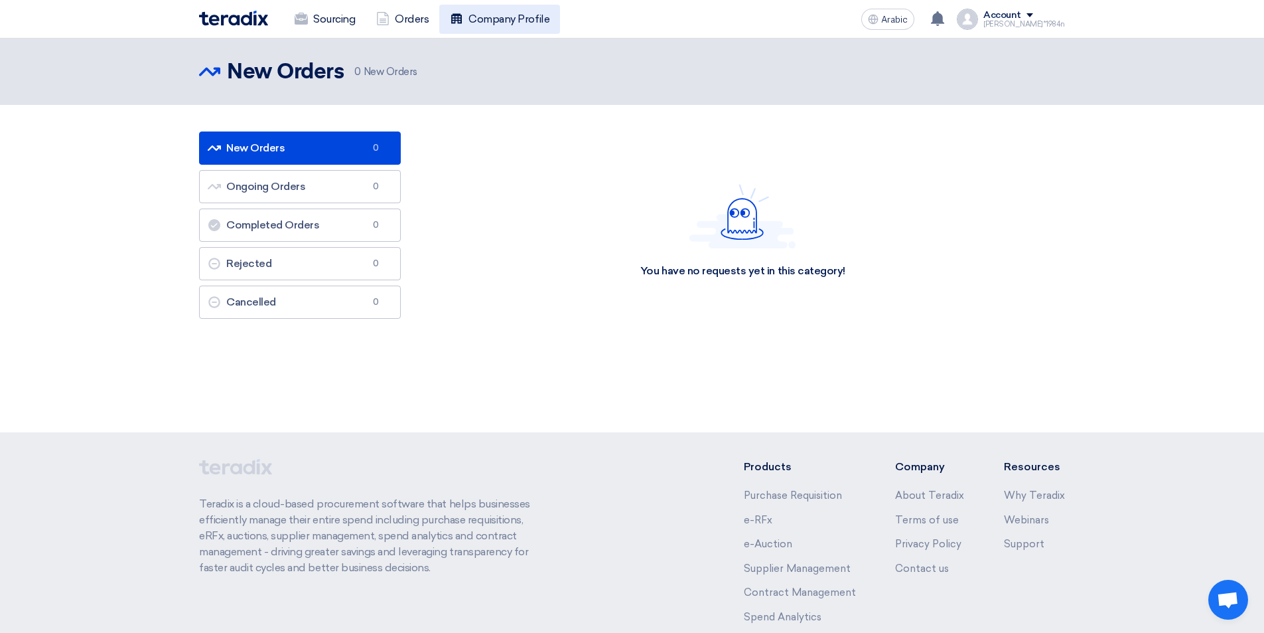
click at [535, 21] on font "Company Profile" at bounding box center [509, 19] width 81 height 13
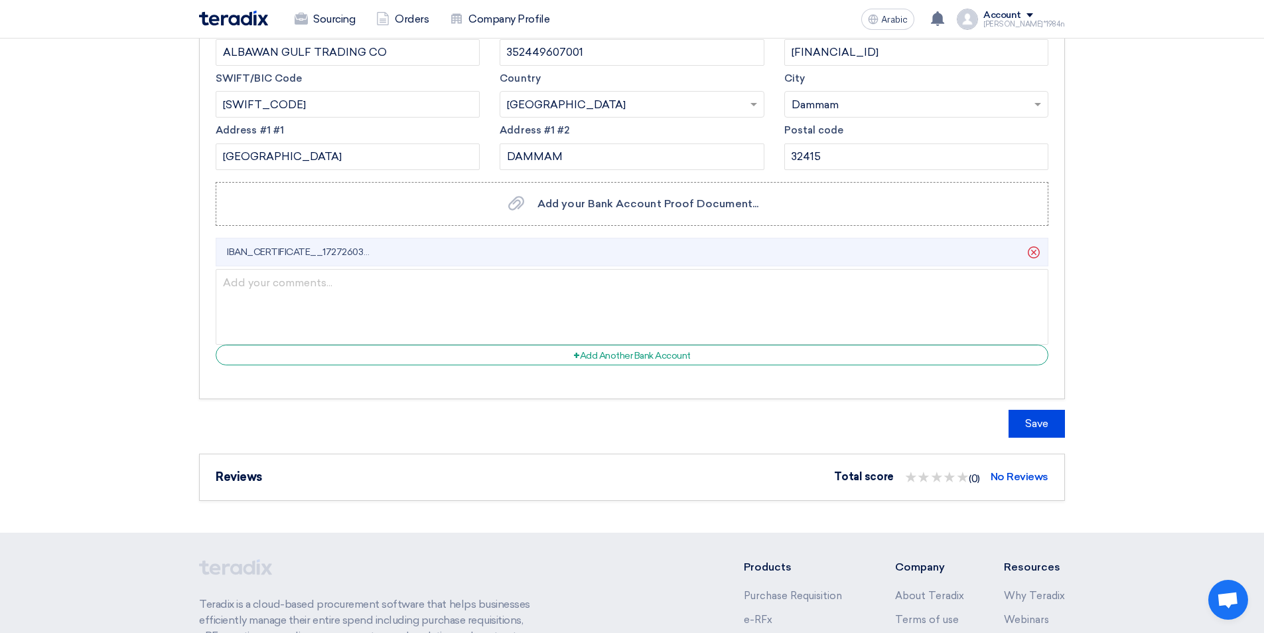
scroll to position [1858, 0]
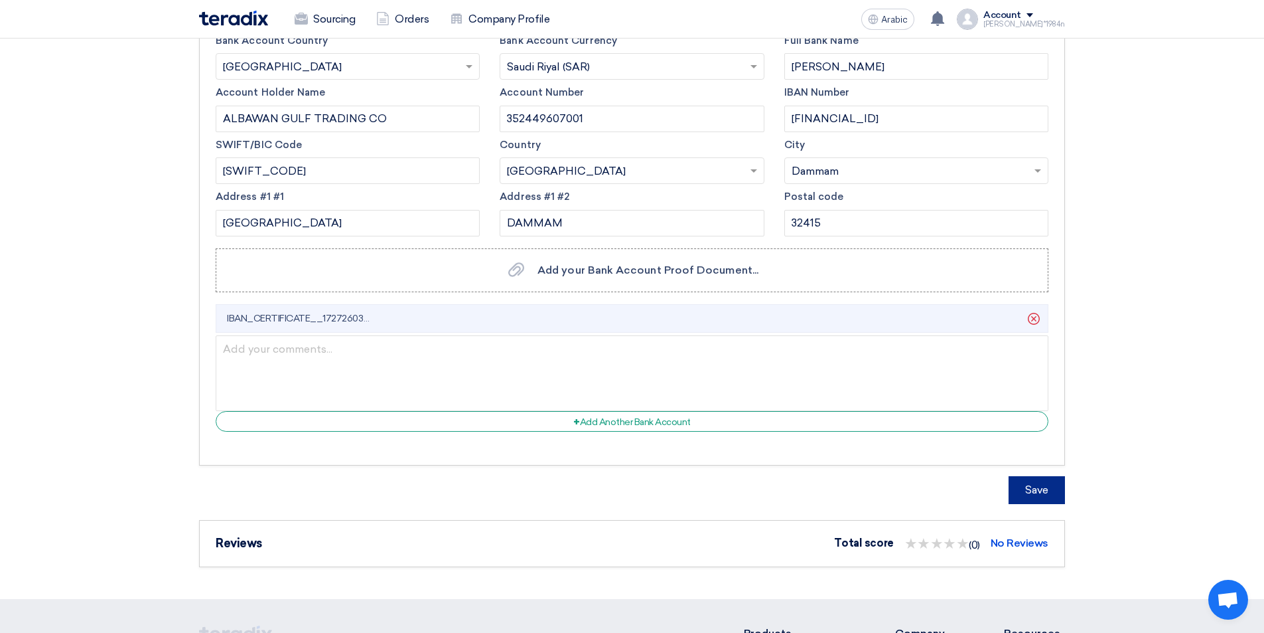
click at [1033, 486] on font "Save" at bounding box center [1036, 489] width 23 height 13
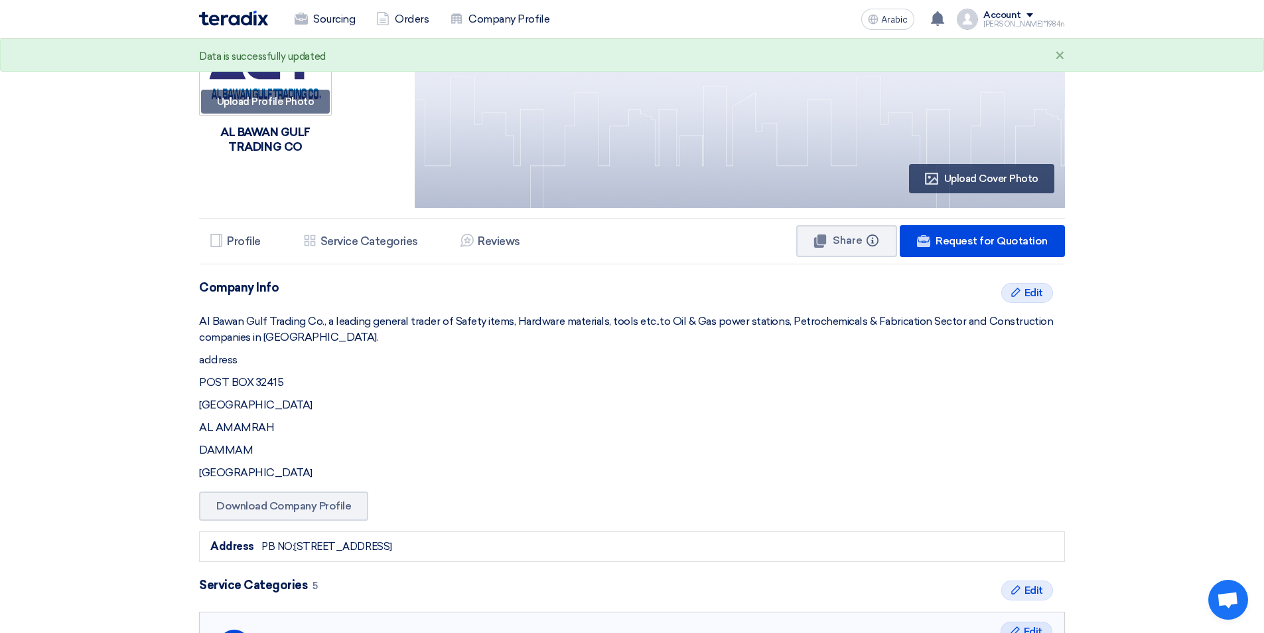
scroll to position [0, 0]
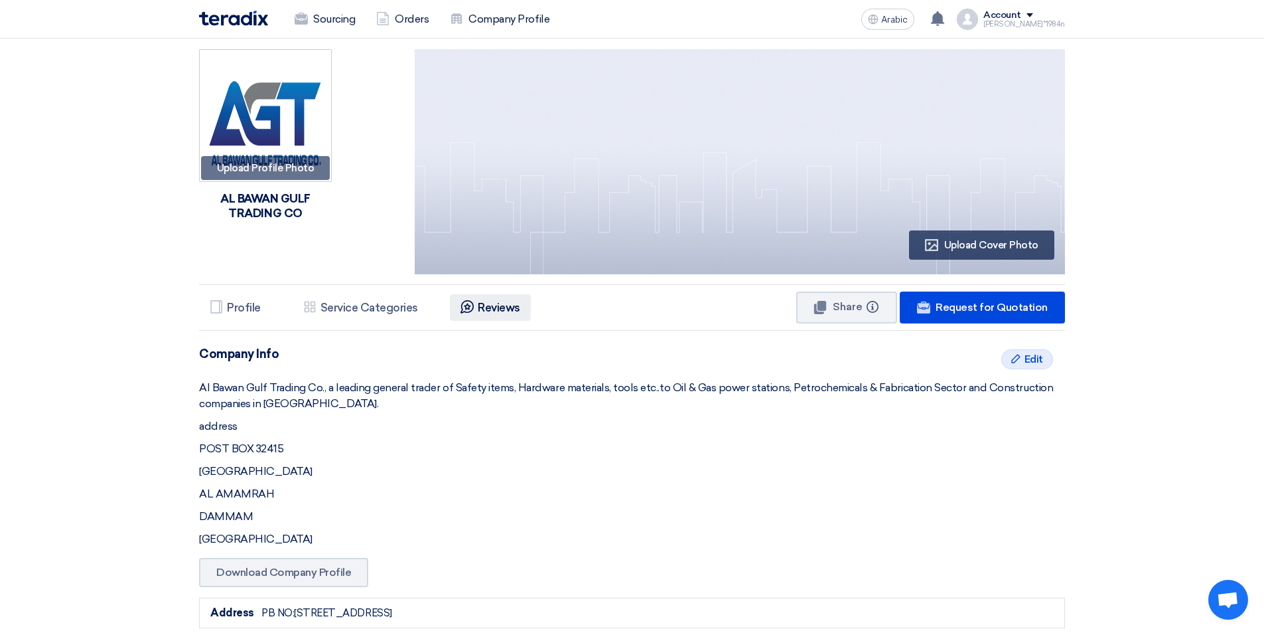
click at [518, 307] on font "Reviews" at bounding box center [499, 307] width 42 height 13
click at [404, 22] on font "Orders" at bounding box center [412, 19] width 34 height 13
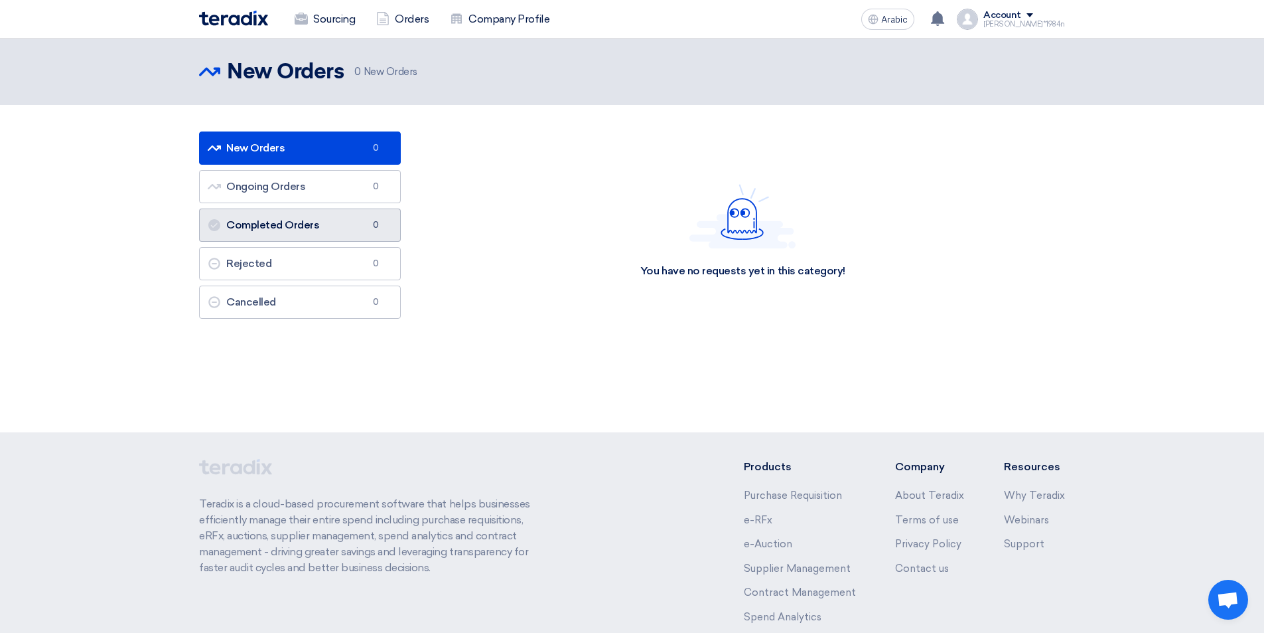
click at [340, 219] on link "Completed Orders Completed Orders 0" at bounding box center [300, 224] width 202 height 33
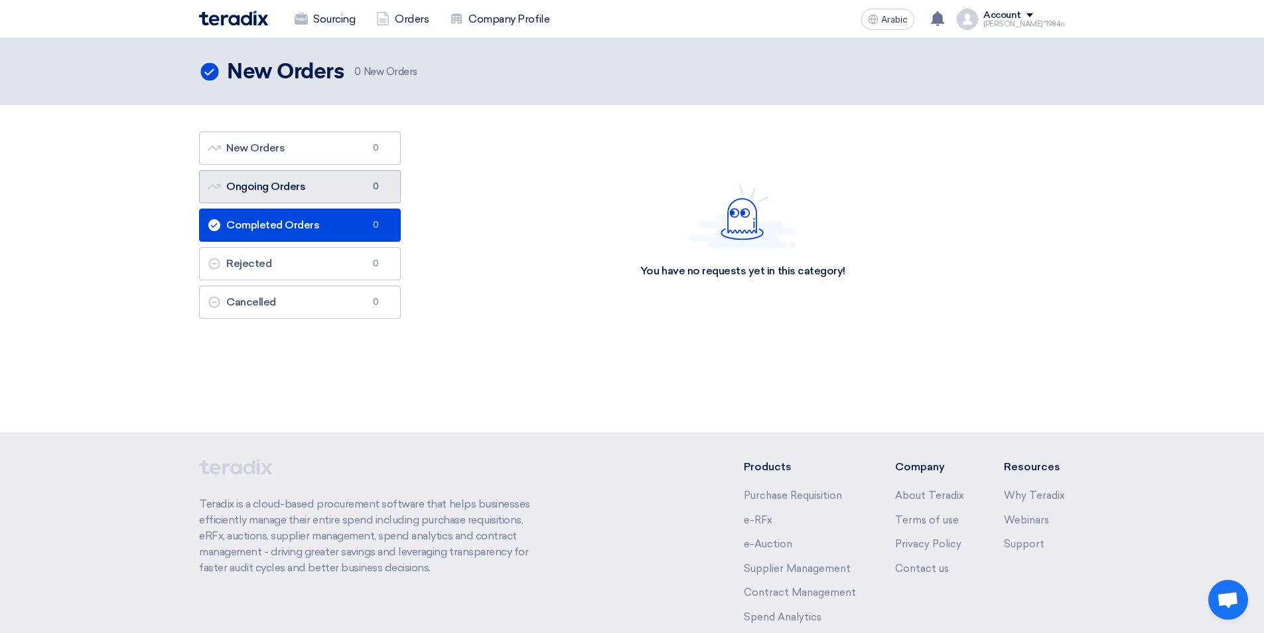
click at [318, 188] on link "Ongoing Orders Ongoing Orders 0" at bounding box center [300, 186] width 202 height 33
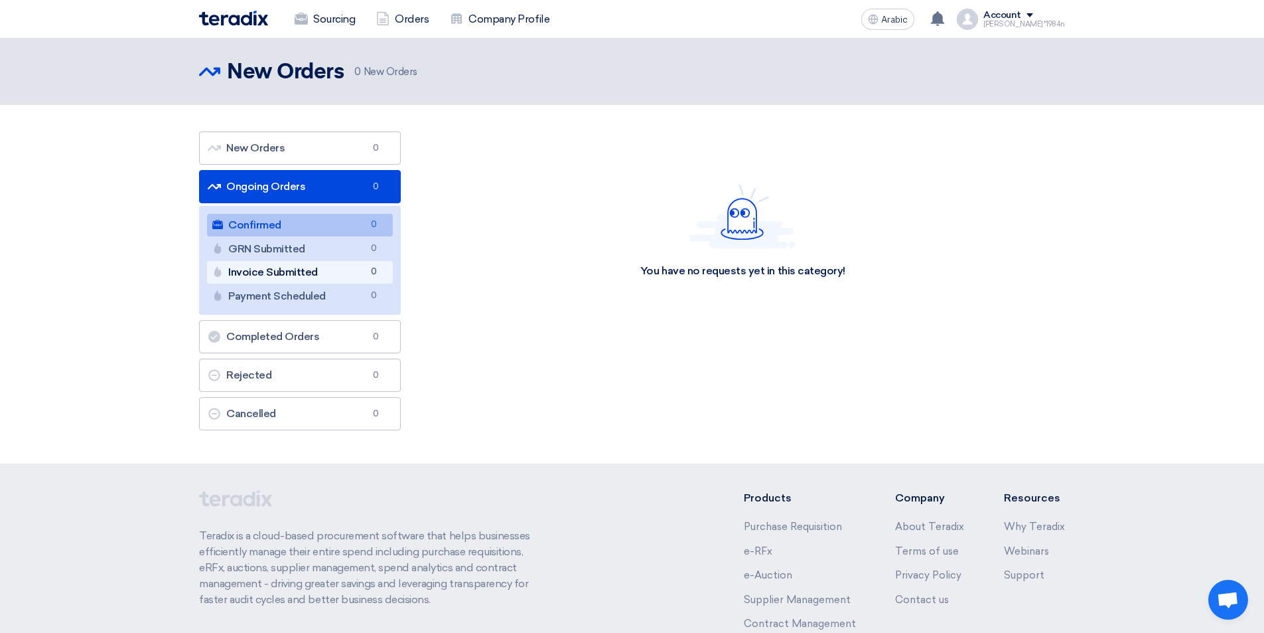
click at [320, 270] on link "Invoice Submitted Invoice Submitted 0" at bounding box center [300, 272] width 186 height 23
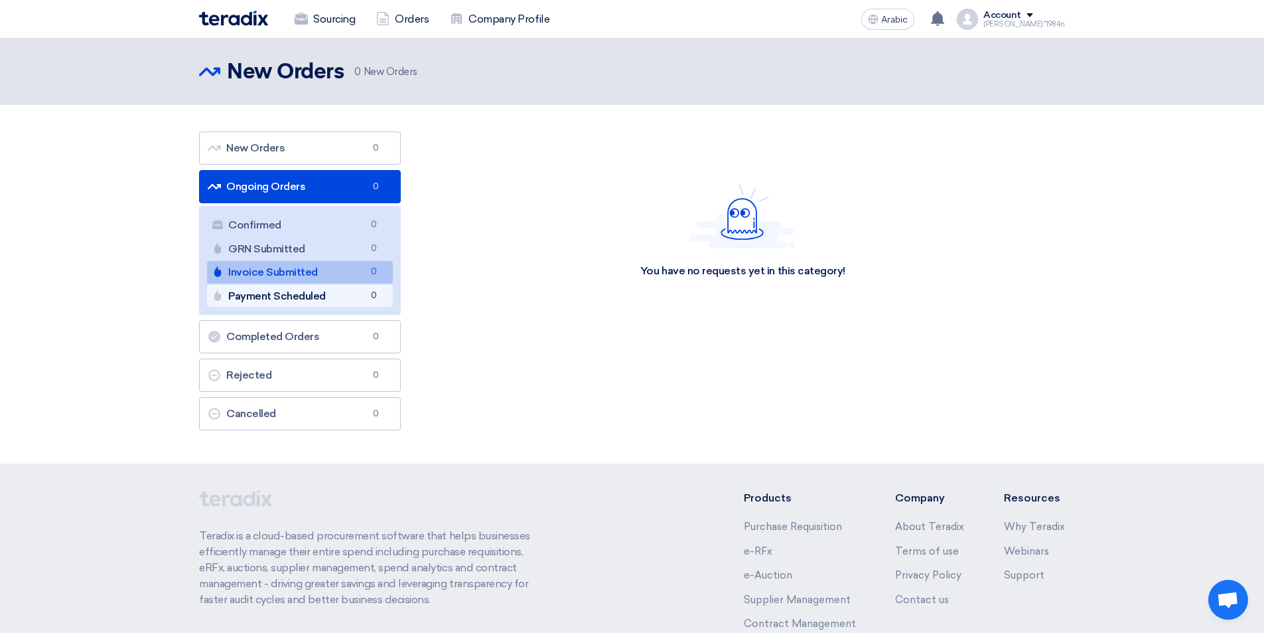
click at [323, 289] on font "Payment Scheduled" at bounding box center [277, 295] width 98 height 13
click at [323, 296] on font "Payment Scheduled" at bounding box center [277, 295] width 98 height 13
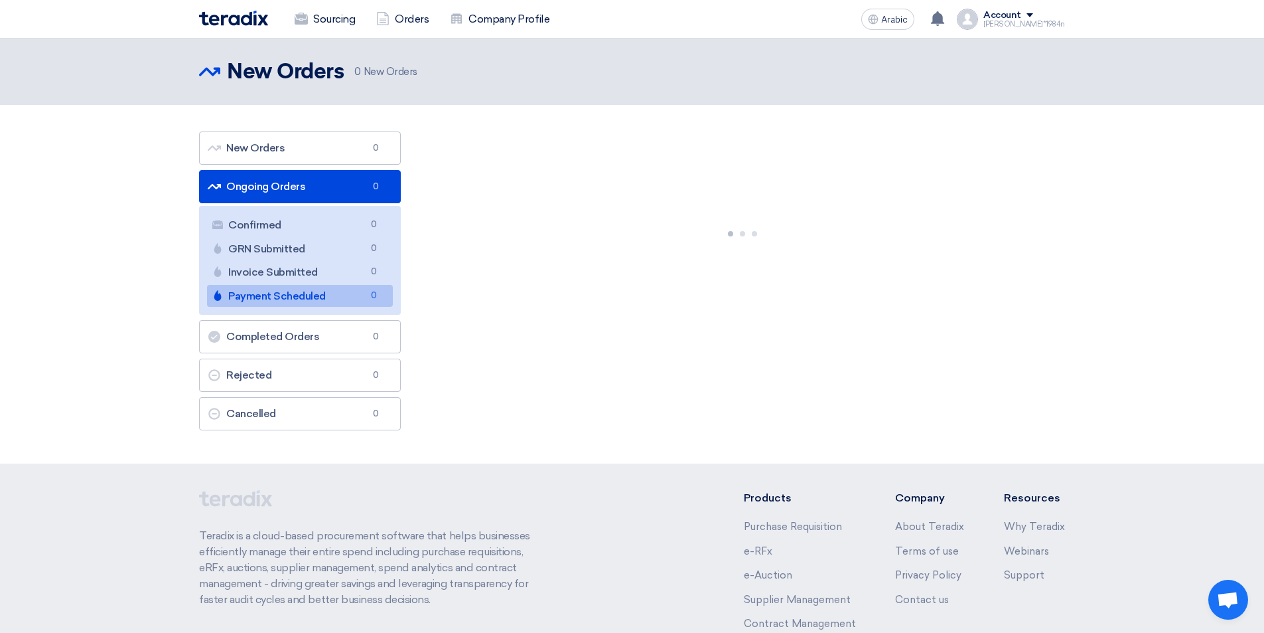
click at [323, 296] on link "Payment Scheduled Payment Scheduled 0" at bounding box center [300, 296] width 186 height 23
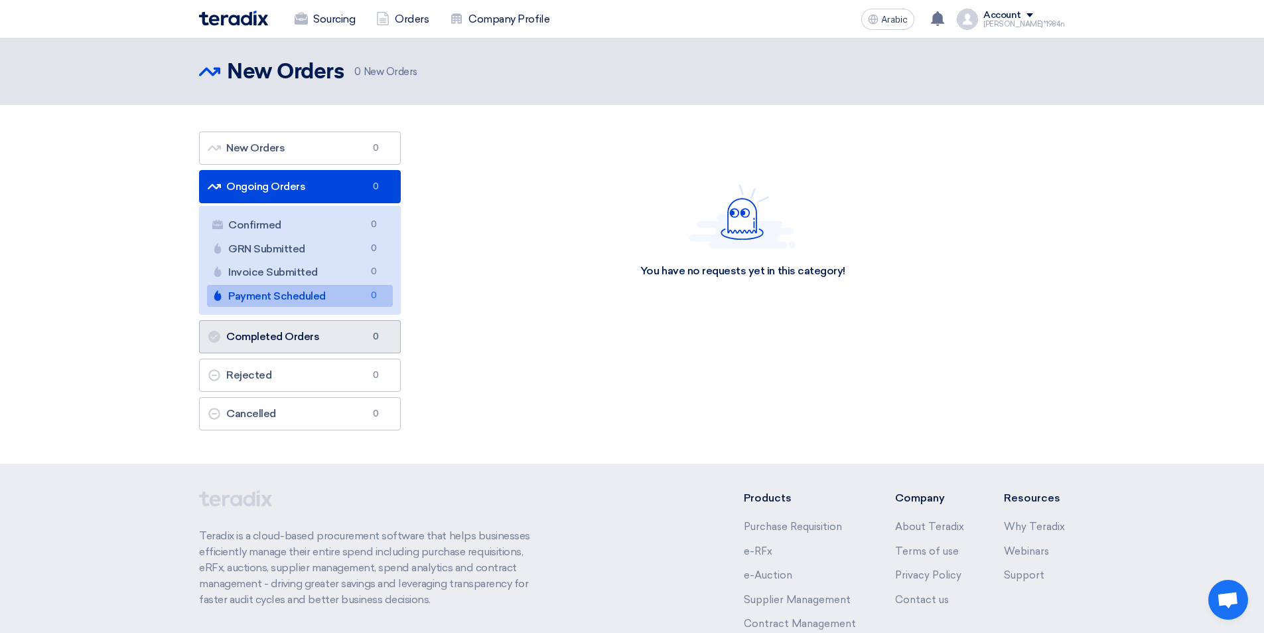
click at [311, 340] on font "Completed Orders" at bounding box center [272, 336] width 93 height 13
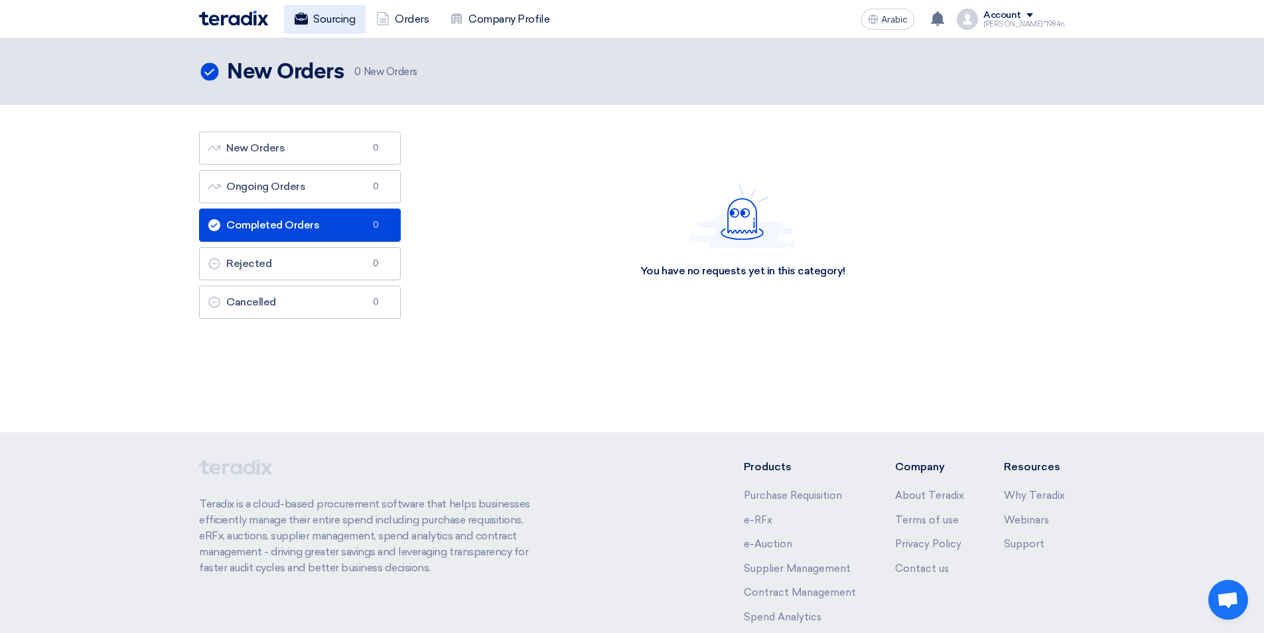
click at [354, 13] on font "Sourcing" at bounding box center [334, 19] width 42 height 13
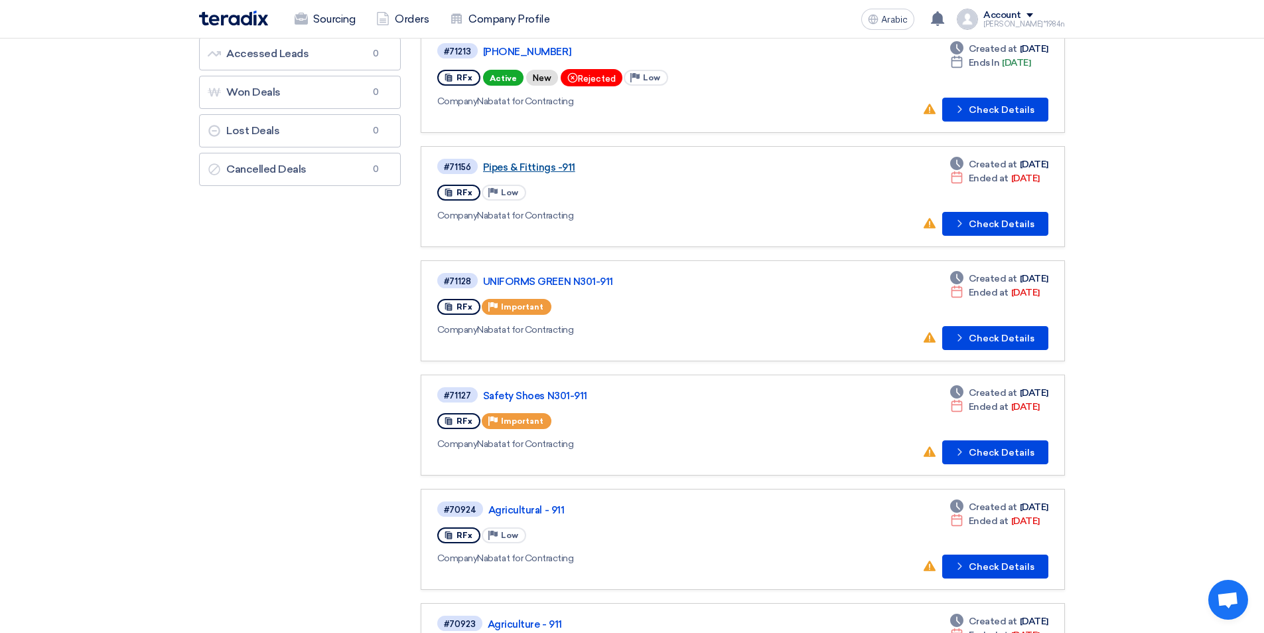
scroll to position [199, 0]
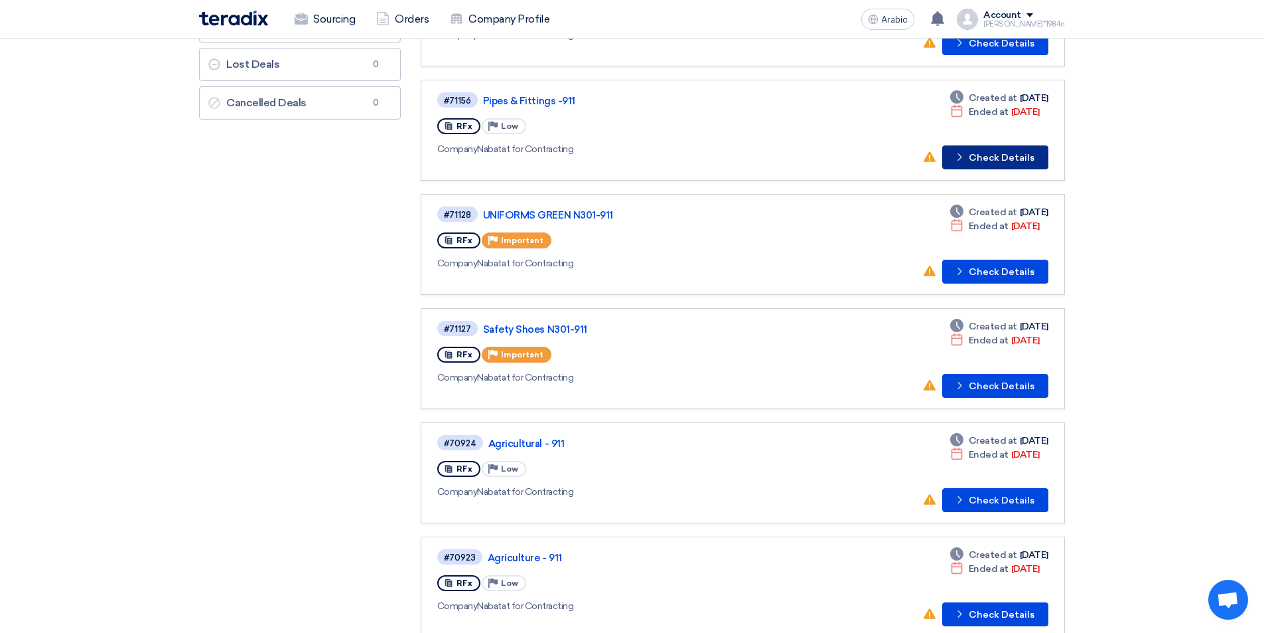
click at [1008, 157] on font "Check Details" at bounding box center [1002, 157] width 66 height 11
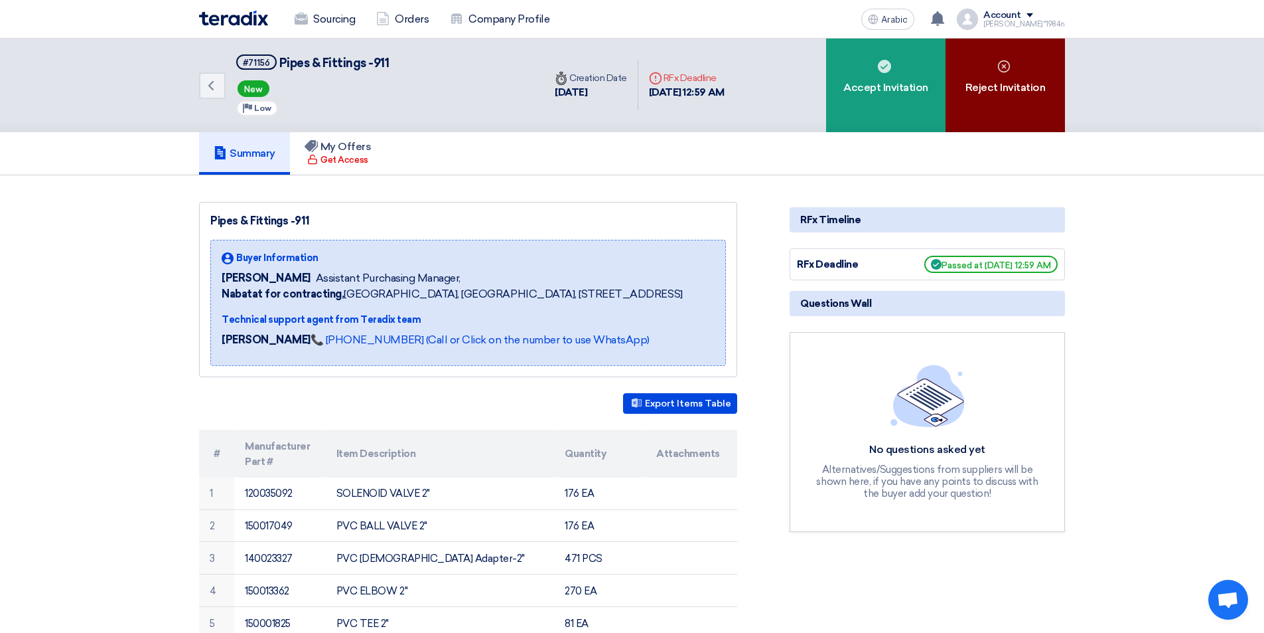
click at [1022, 80] on font "Reject Invitation" at bounding box center [1006, 88] width 80 height 16
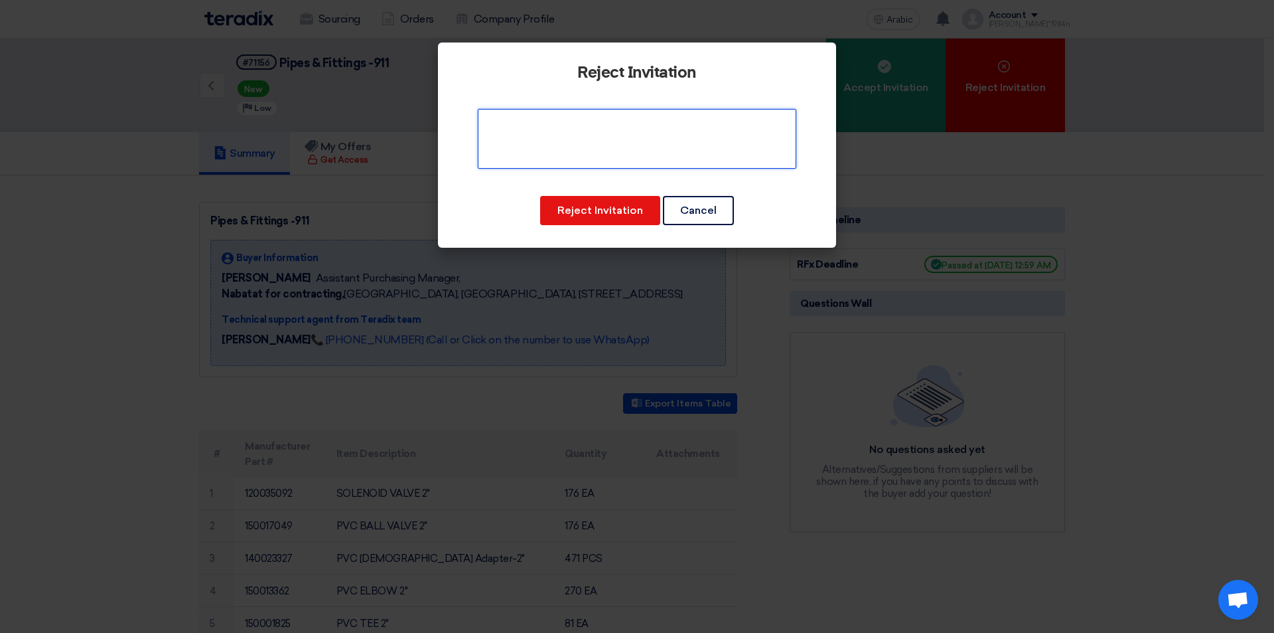
click at [646, 145] on textarea at bounding box center [637, 139] width 319 height 60
type textarea "old payment pending 1 year"
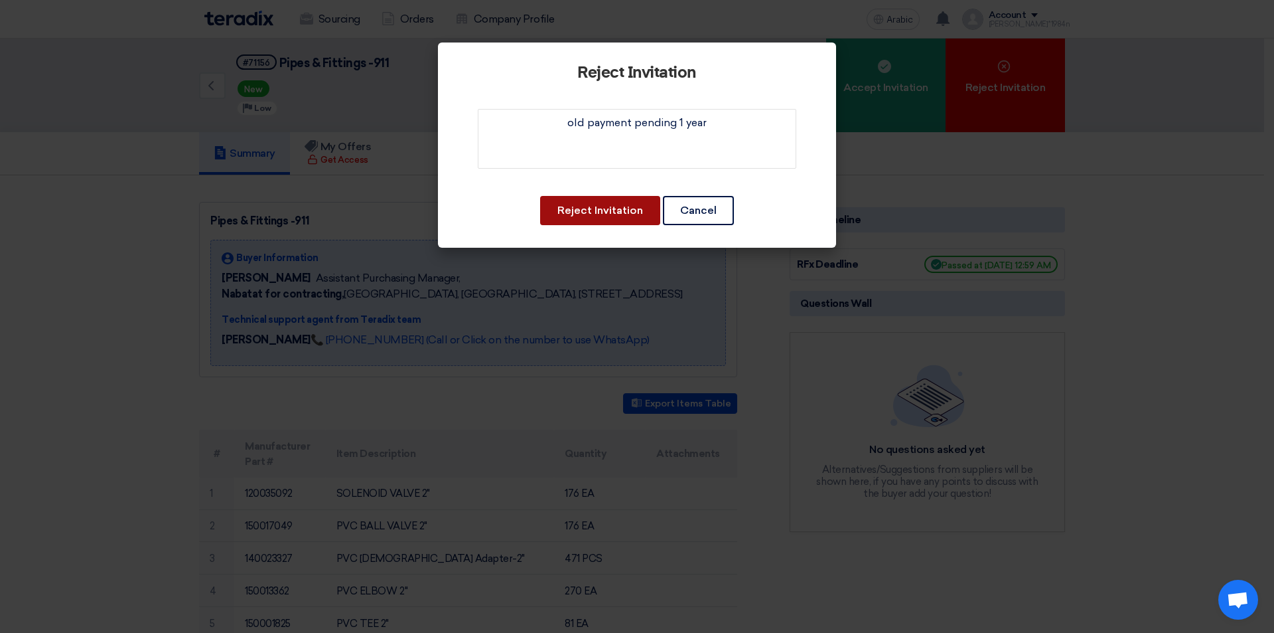
click at [621, 203] on button "Reject Invitation" at bounding box center [600, 210] width 120 height 29
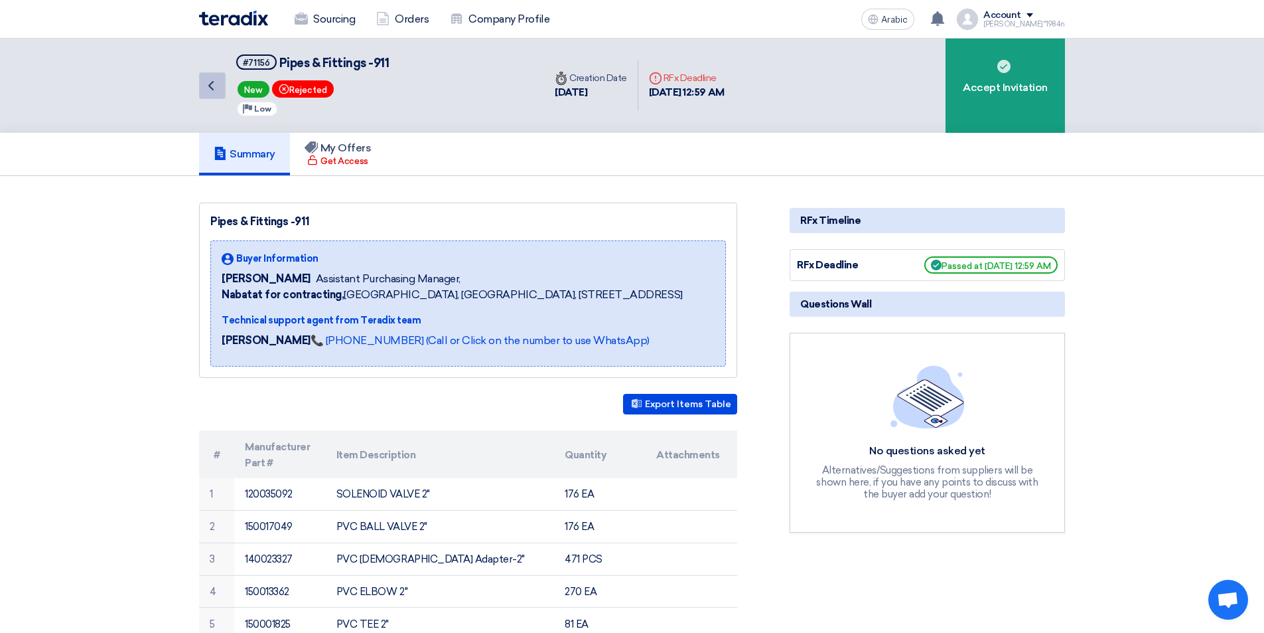
click at [208, 85] on icon "Back" at bounding box center [211, 86] width 16 height 16
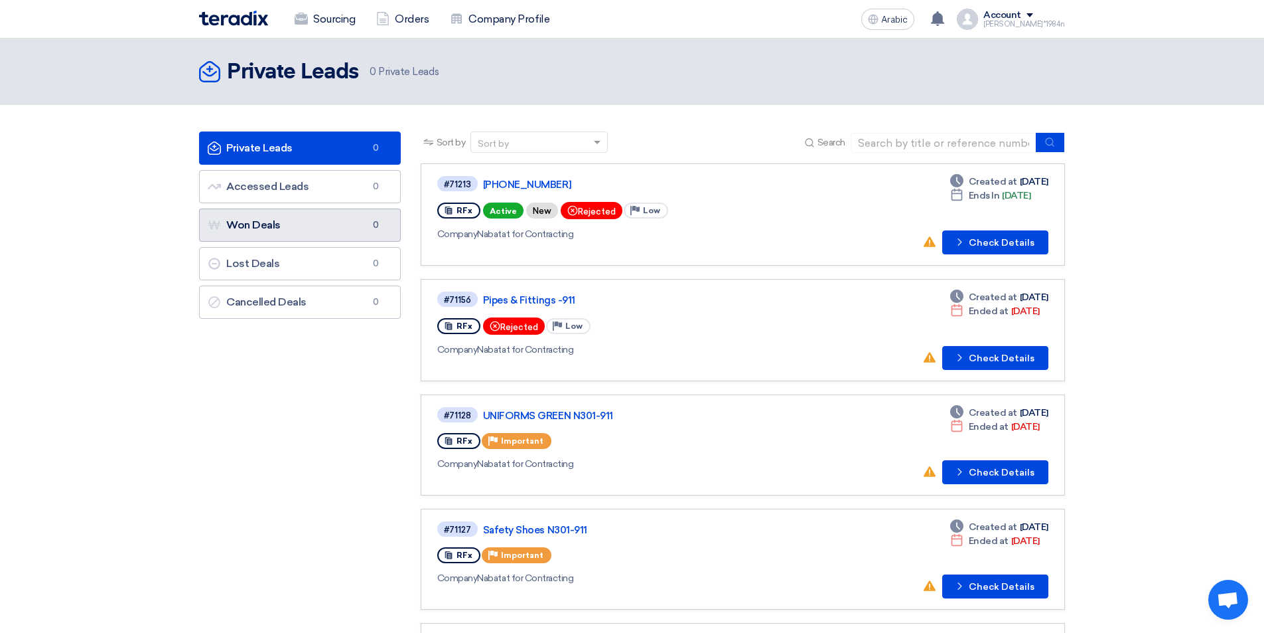
scroll to position [199, 0]
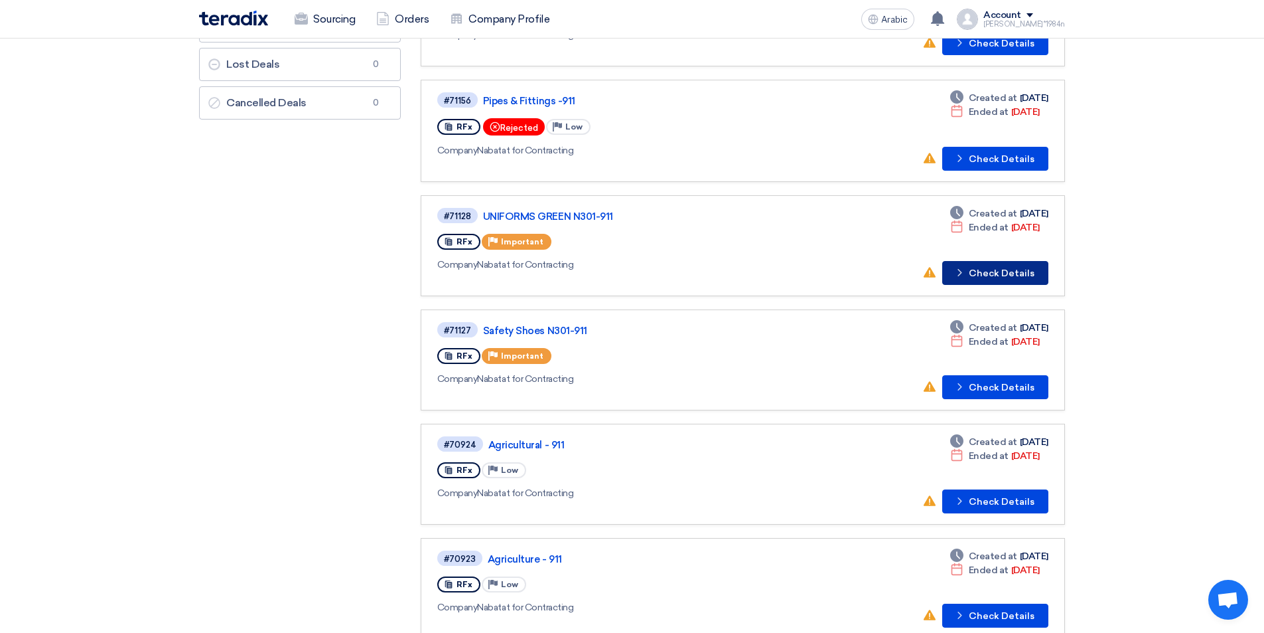
click at [1028, 275] on font "Check Details" at bounding box center [1002, 272] width 66 height 11
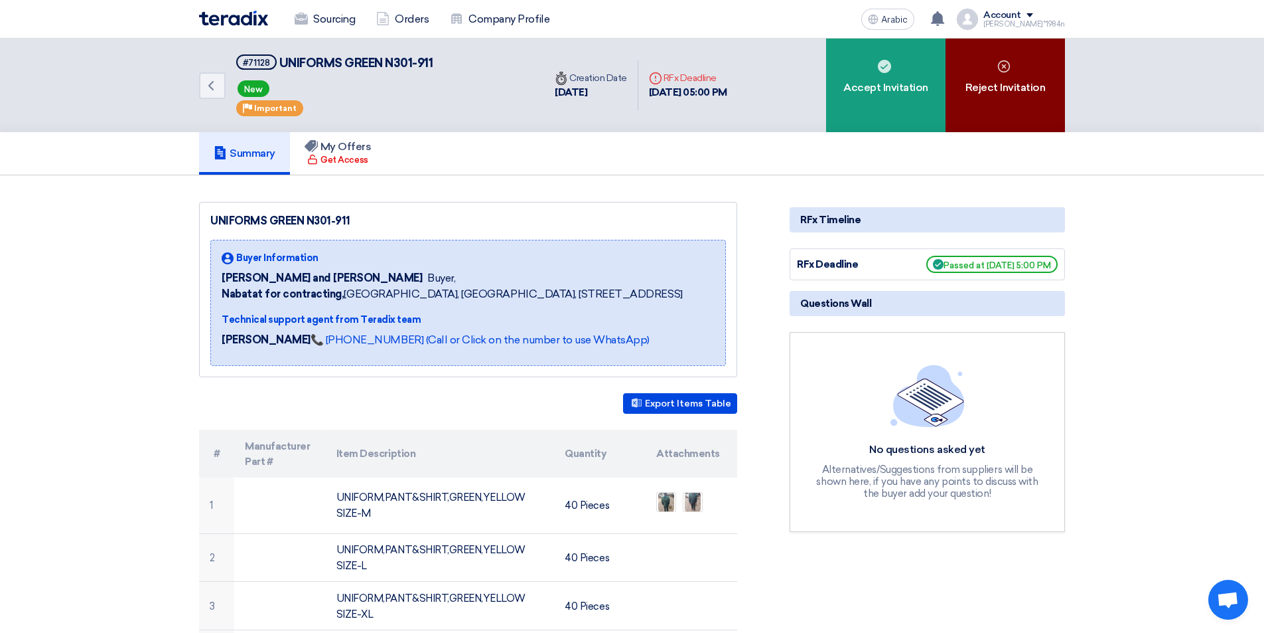
click at [1028, 88] on font "Reject Invitation" at bounding box center [1006, 87] width 80 height 13
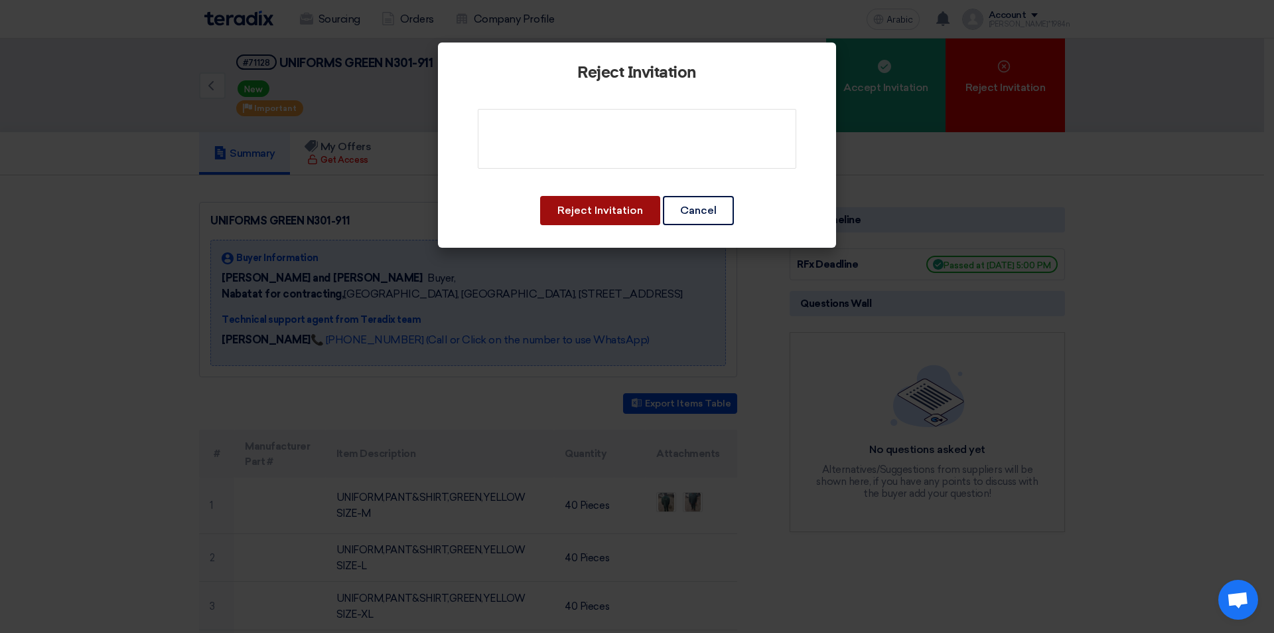
click at [612, 210] on font "Reject Invitation" at bounding box center [601, 210] width 86 height 13
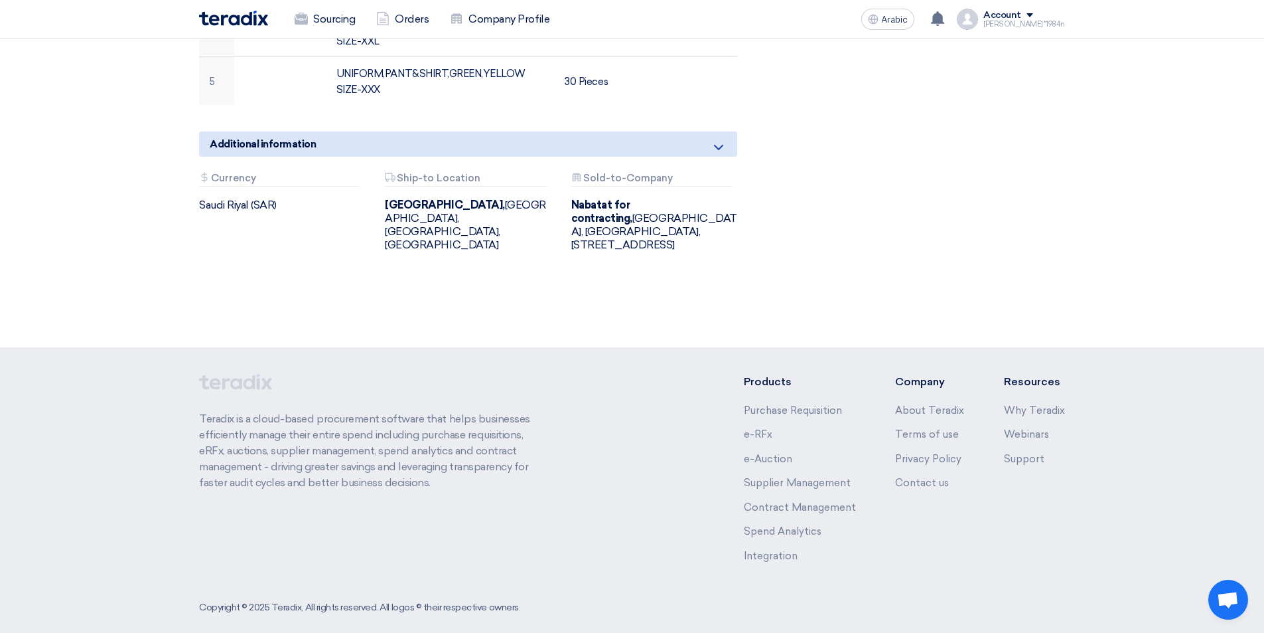
scroll to position [356, 0]
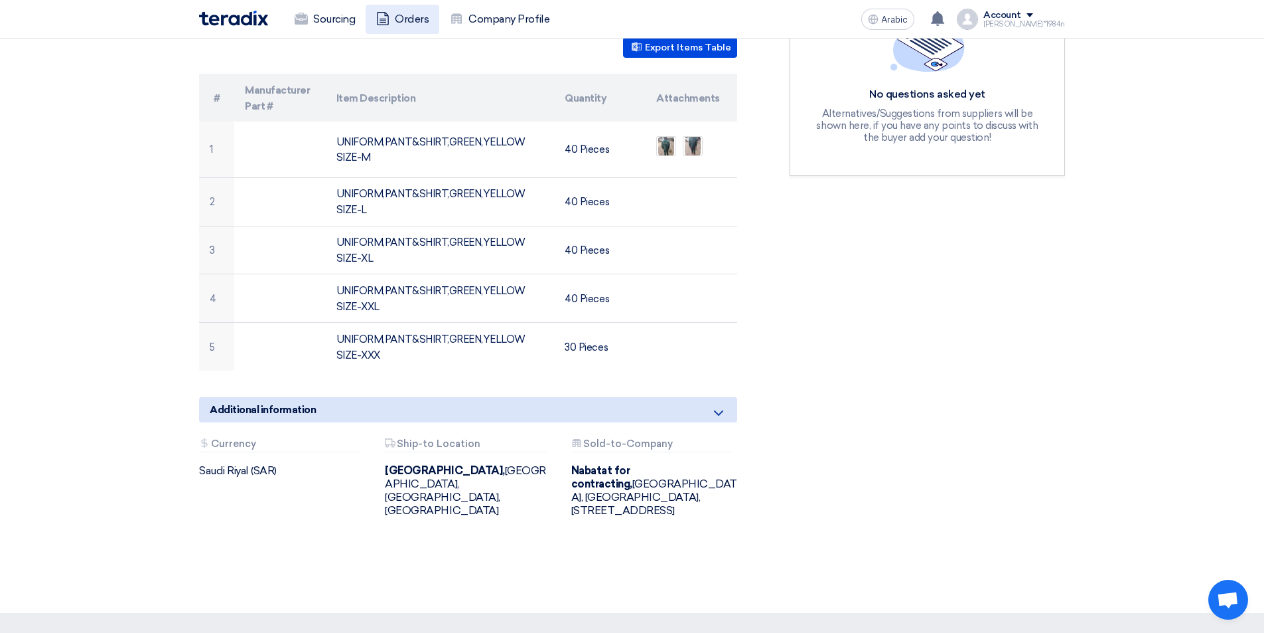
click at [417, 25] on font "Orders" at bounding box center [412, 19] width 34 height 13
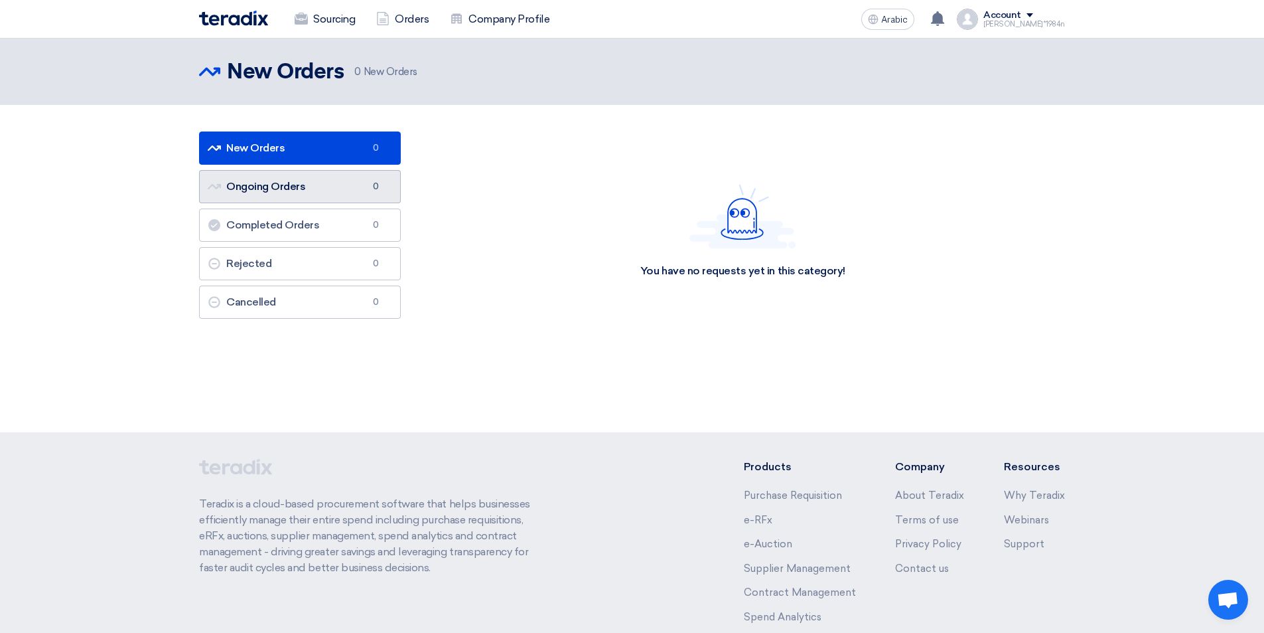
click at [342, 185] on link "Ongoing Orders Ongoing Orders 0" at bounding box center [300, 186] width 202 height 33
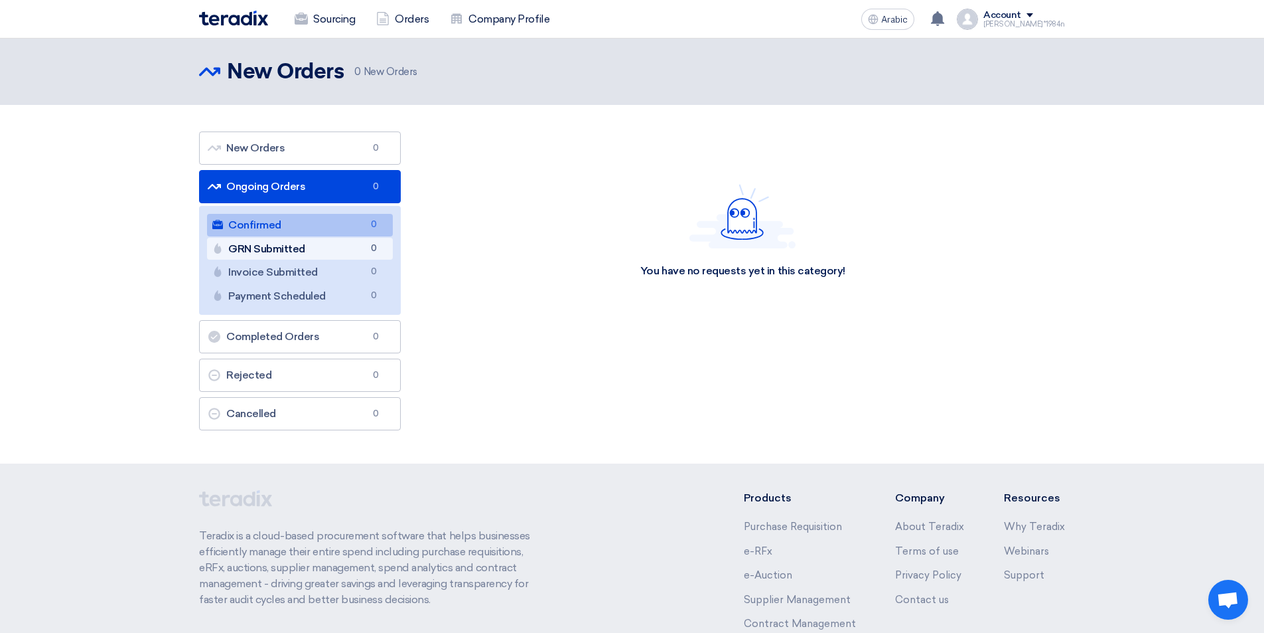
click at [340, 250] on link "GRN Submitted GRN Submitted 0" at bounding box center [300, 249] width 186 height 23
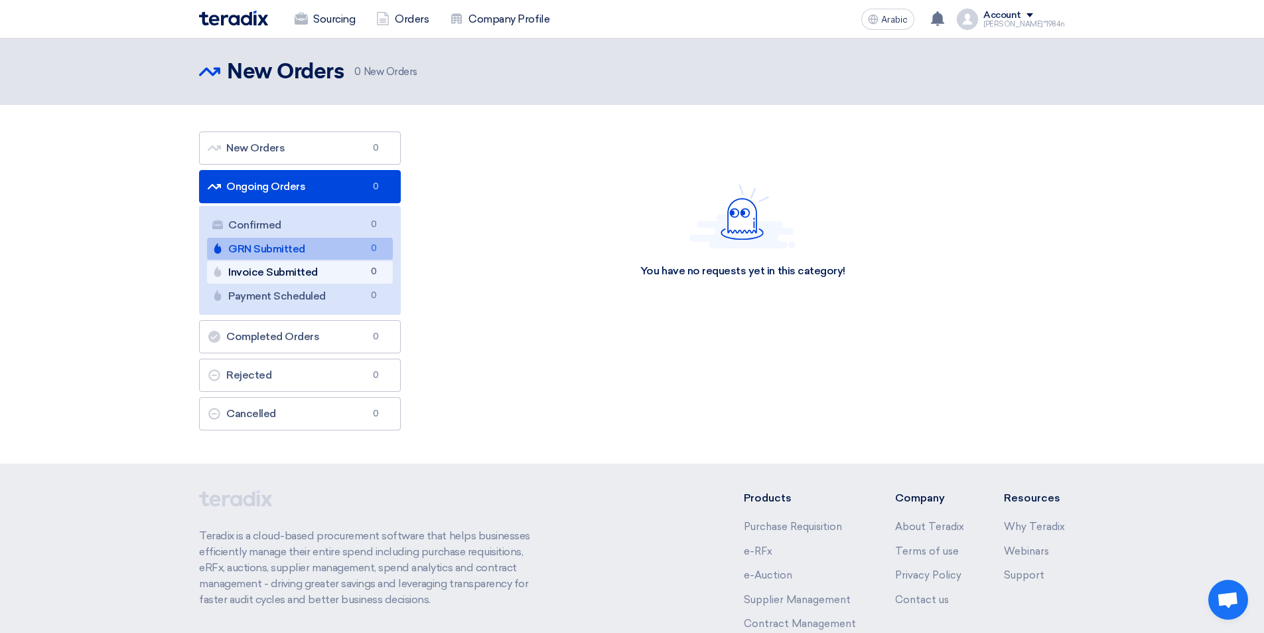
click at [342, 264] on link "Invoice Submitted Invoice Submitted 0" at bounding box center [300, 272] width 186 height 23
click at [338, 291] on link "Payment Scheduled Payment Scheduled 0" at bounding box center [300, 296] width 186 height 23
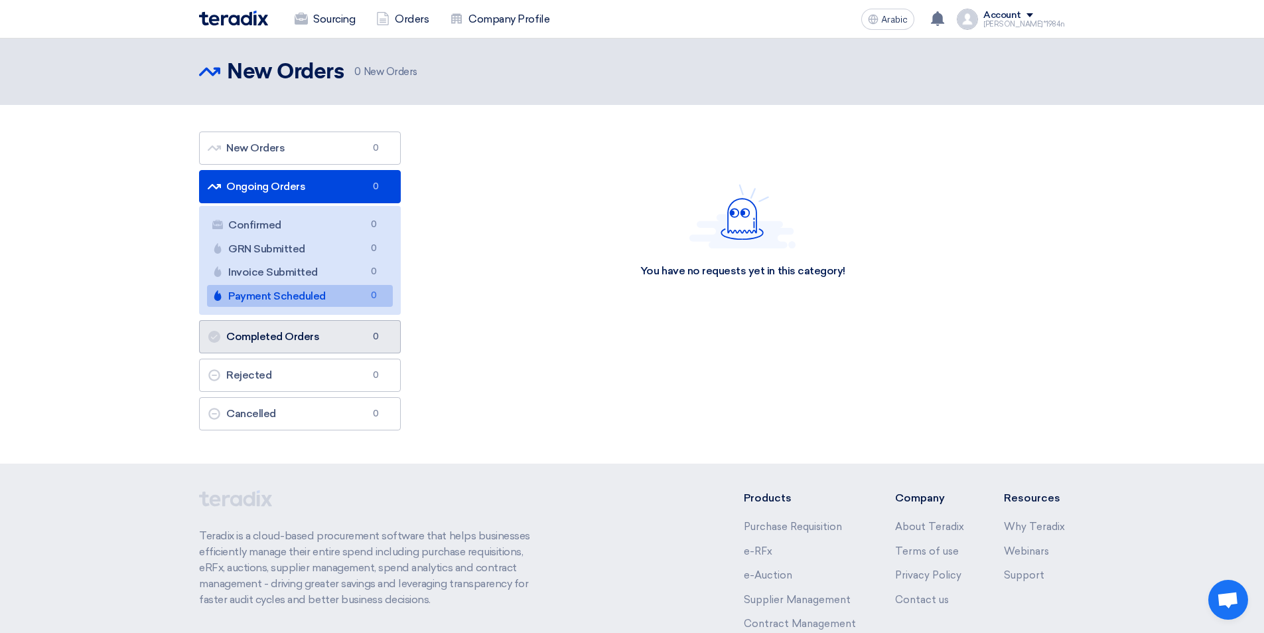
click at [339, 333] on link "Completed Orders Completed Orders 0" at bounding box center [300, 336] width 202 height 33
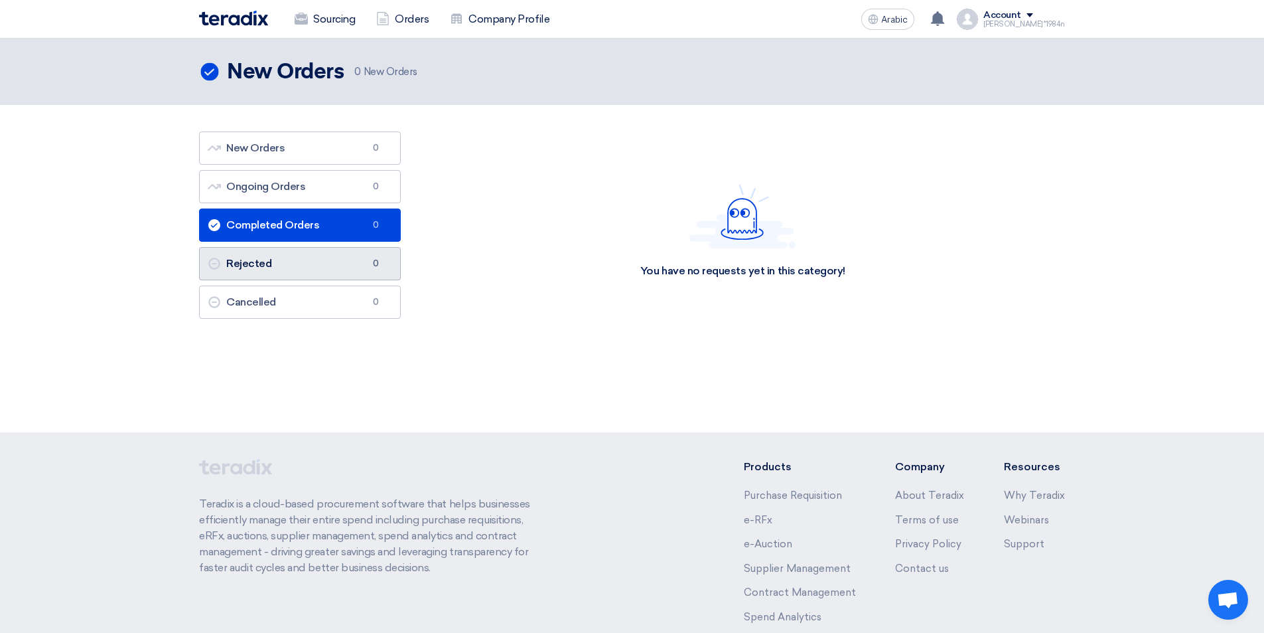
click at [329, 271] on link "Rejected Rejected 0" at bounding box center [300, 263] width 202 height 33
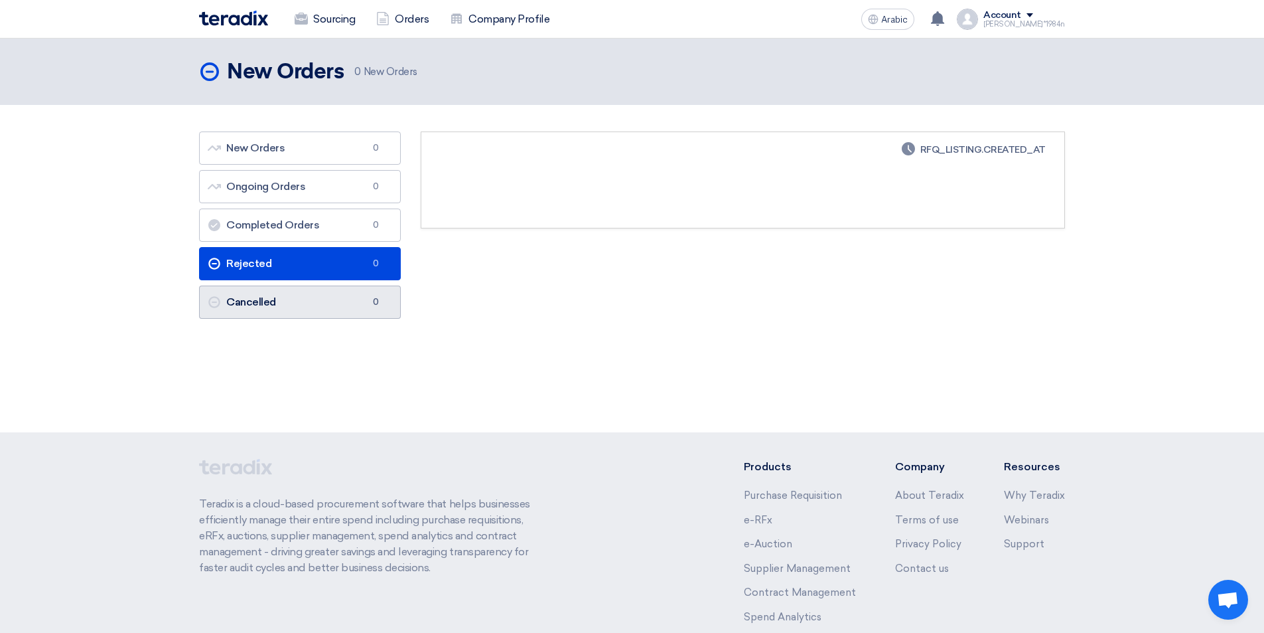
click at [331, 307] on link "Cancelled Cancelled 0" at bounding box center [300, 301] width 202 height 33
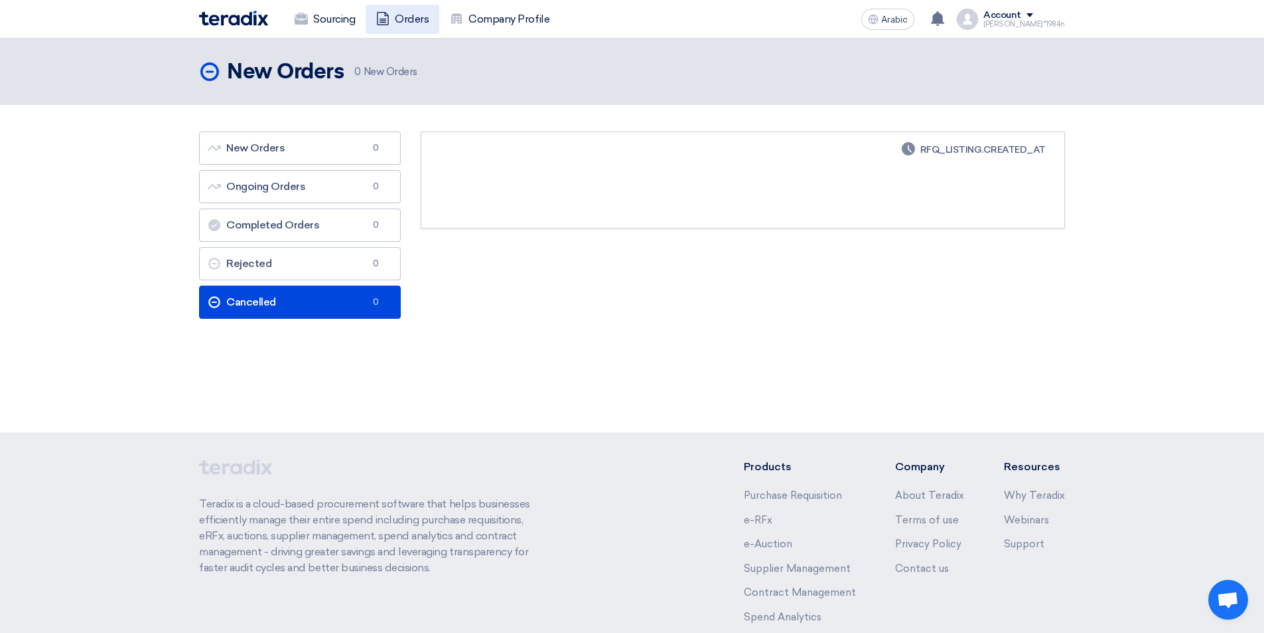
click at [407, 17] on font "Orders" at bounding box center [412, 19] width 34 height 13
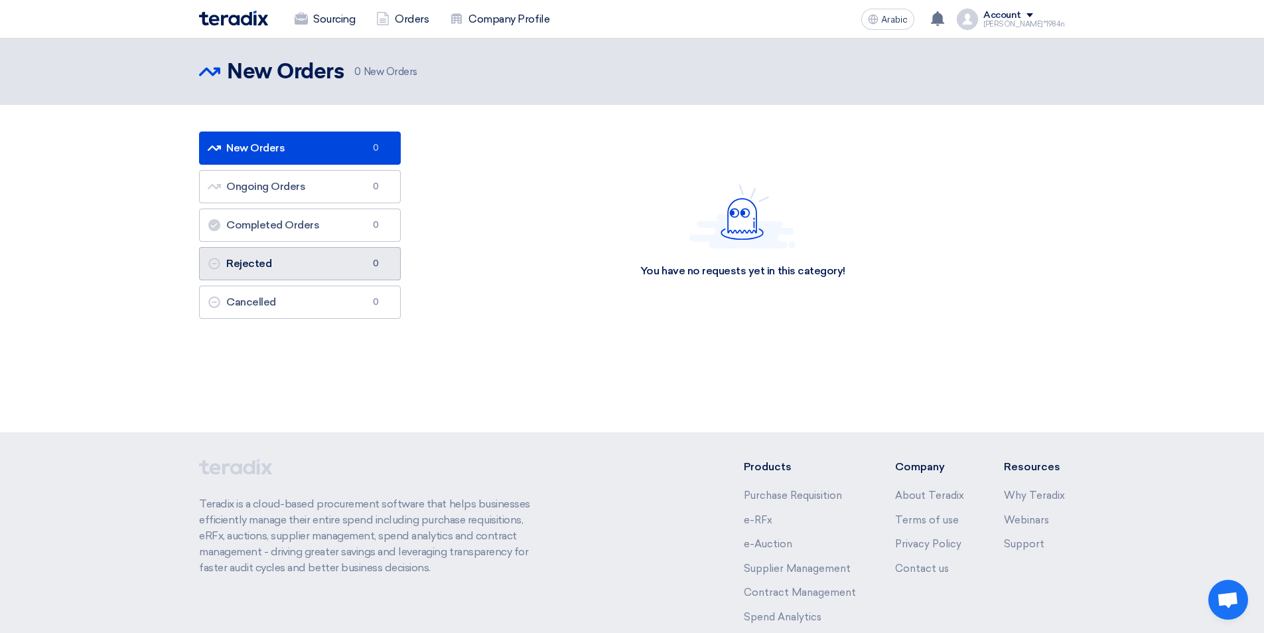
click at [291, 271] on link "Rejected Rejected 0" at bounding box center [300, 263] width 202 height 33
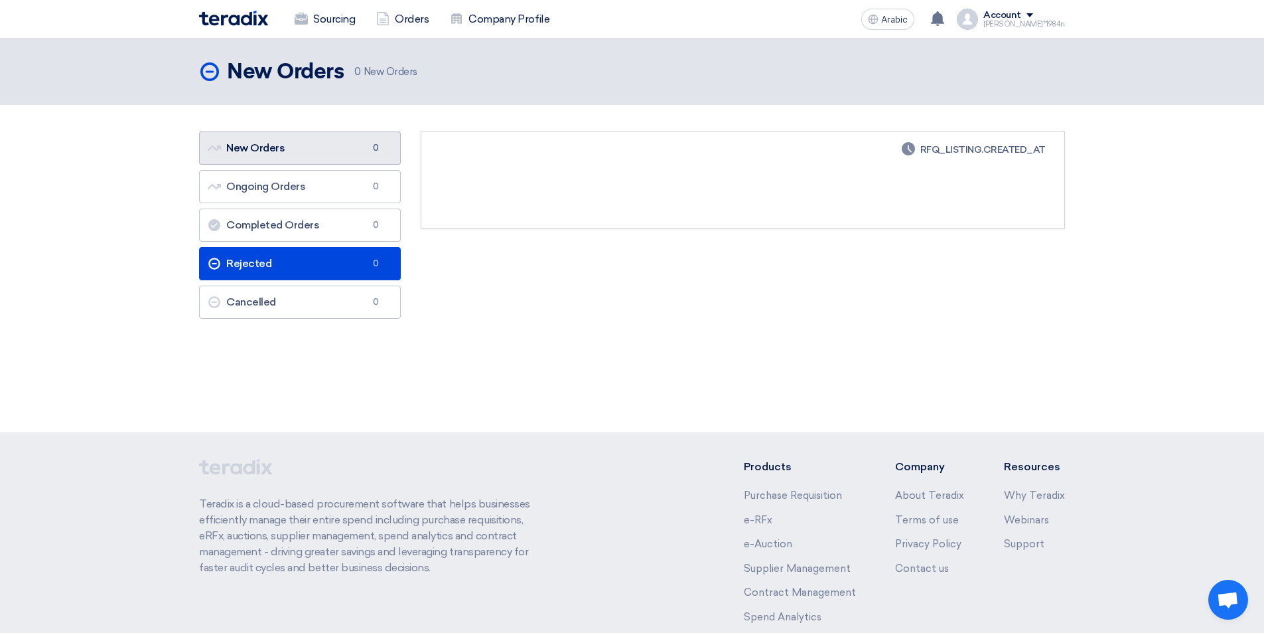
click at [287, 157] on link "New Orders New Orders 0" at bounding box center [300, 147] width 202 height 33
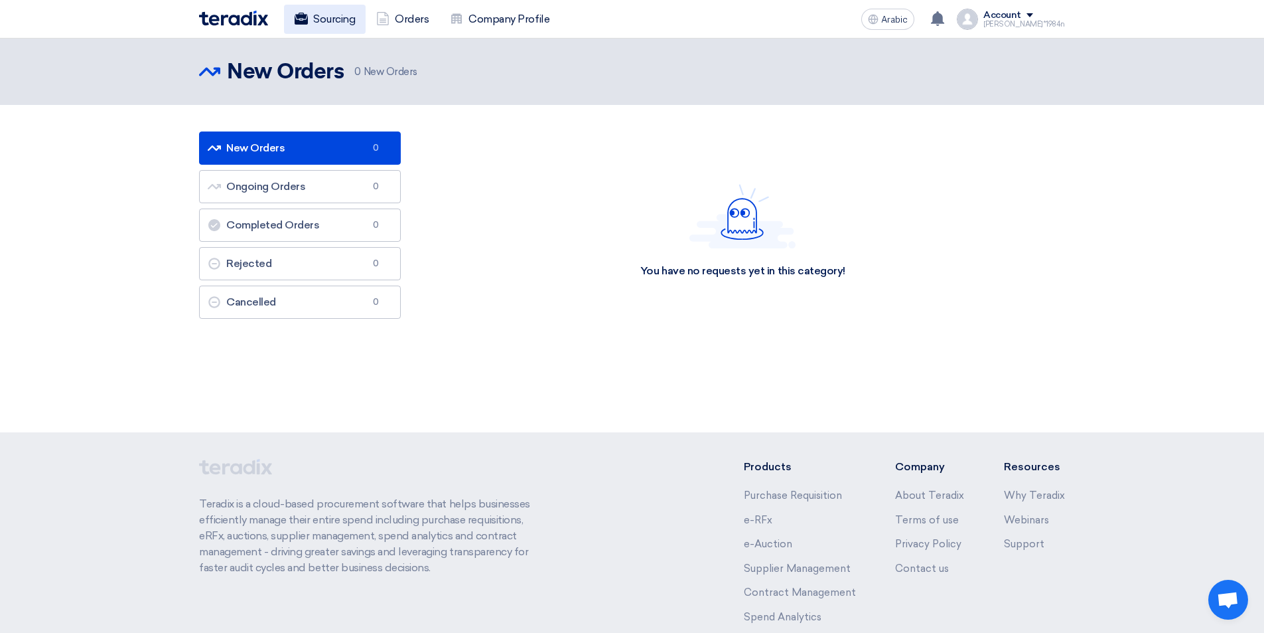
click at [335, 28] on link "Sourcing" at bounding box center [325, 19] width 82 height 29
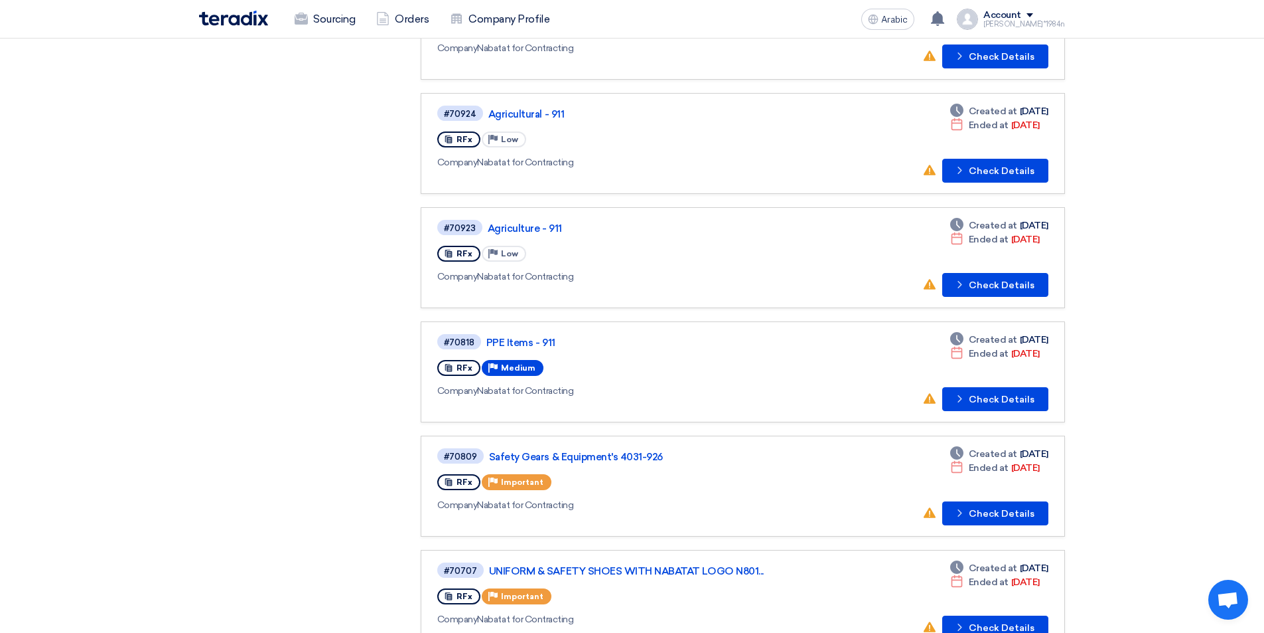
scroll to position [465, 0]
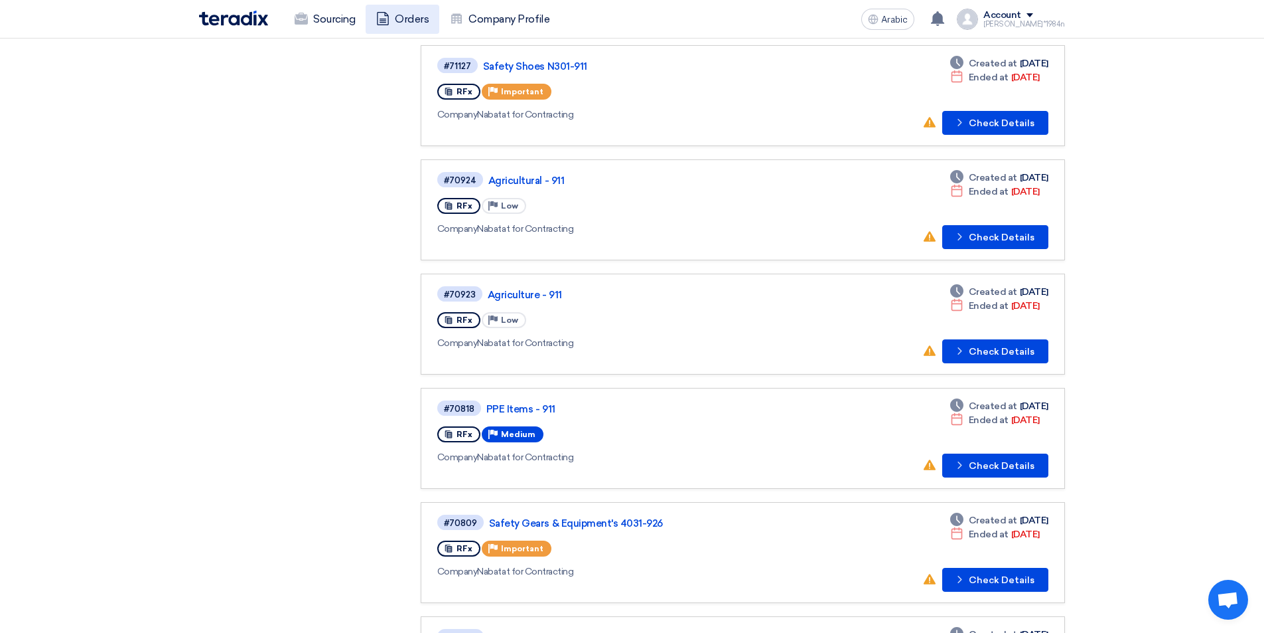
click at [422, 20] on font "Orders" at bounding box center [412, 19] width 34 height 13
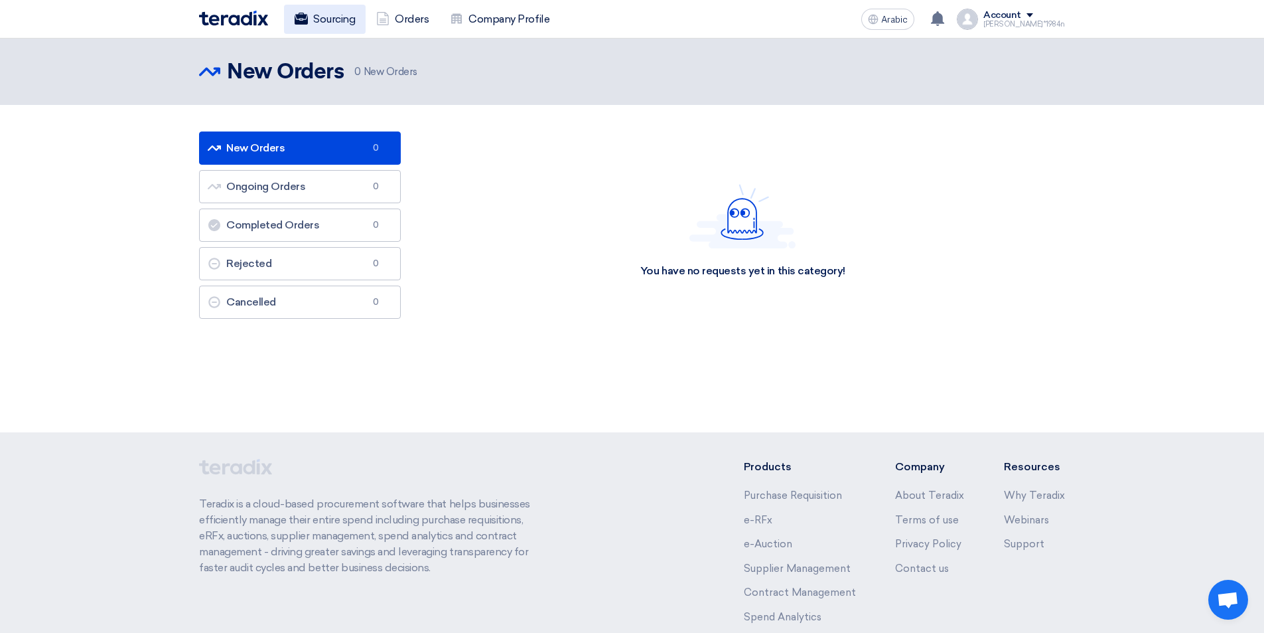
click at [349, 15] on font "Sourcing" at bounding box center [334, 19] width 42 height 13
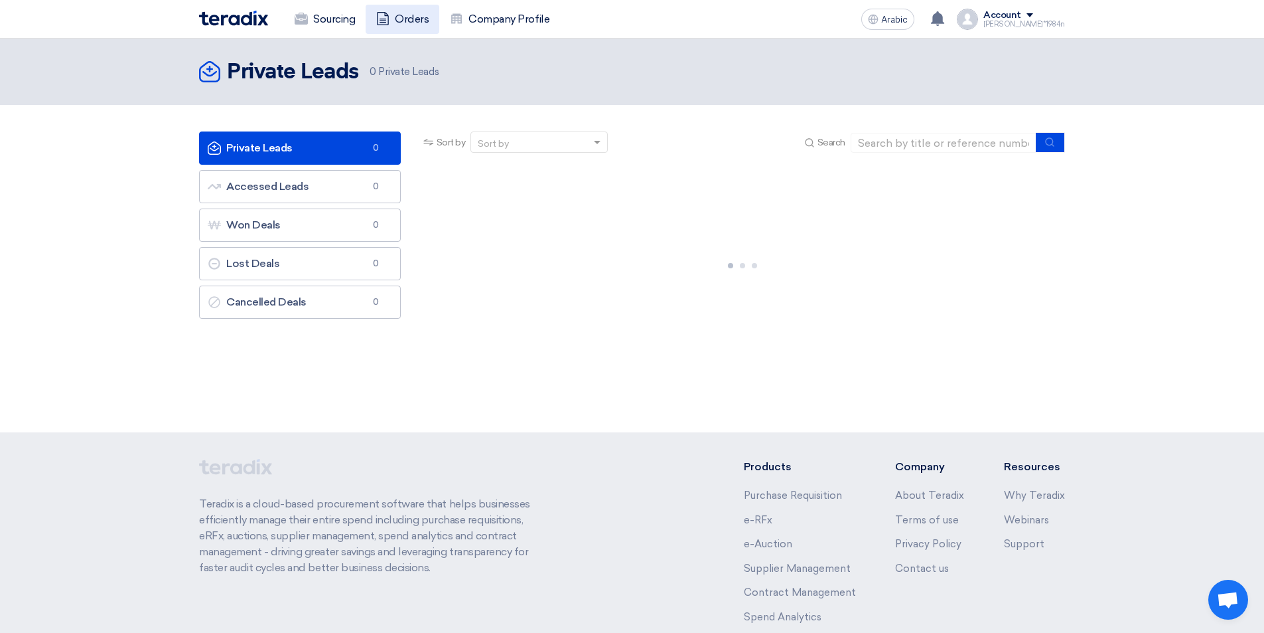
click at [412, 25] on font "Orders" at bounding box center [412, 19] width 34 height 13
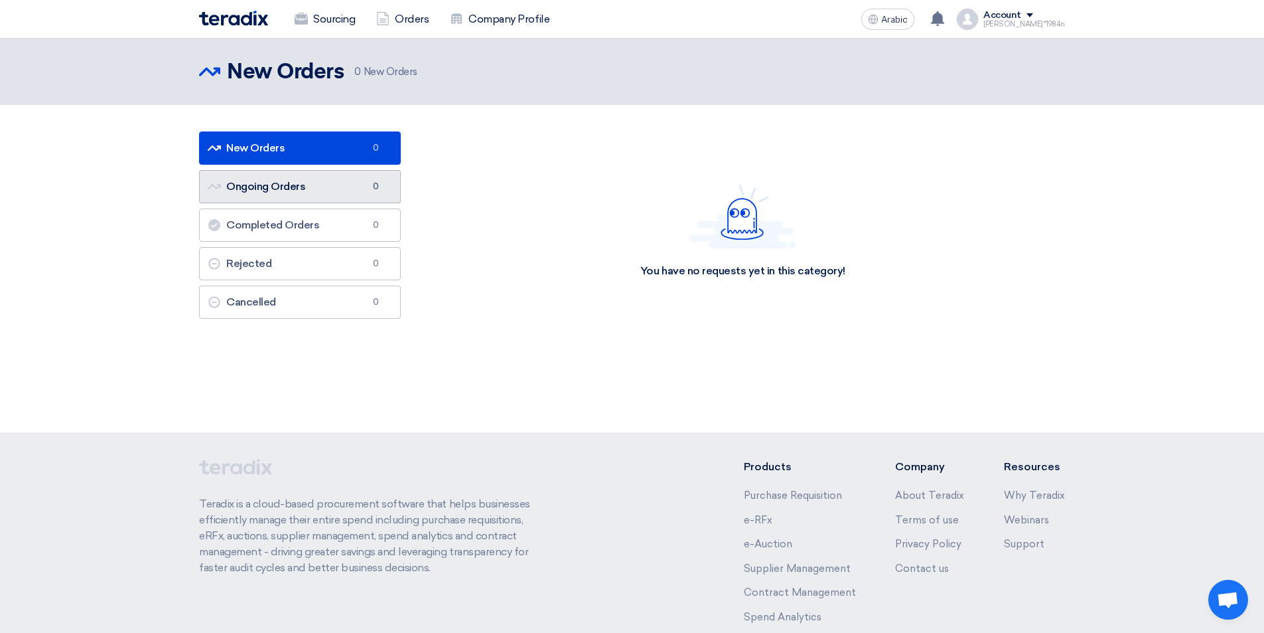
click at [352, 190] on link "Ongoing Orders Ongoing Orders 0" at bounding box center [300, 186] width 202 height 33
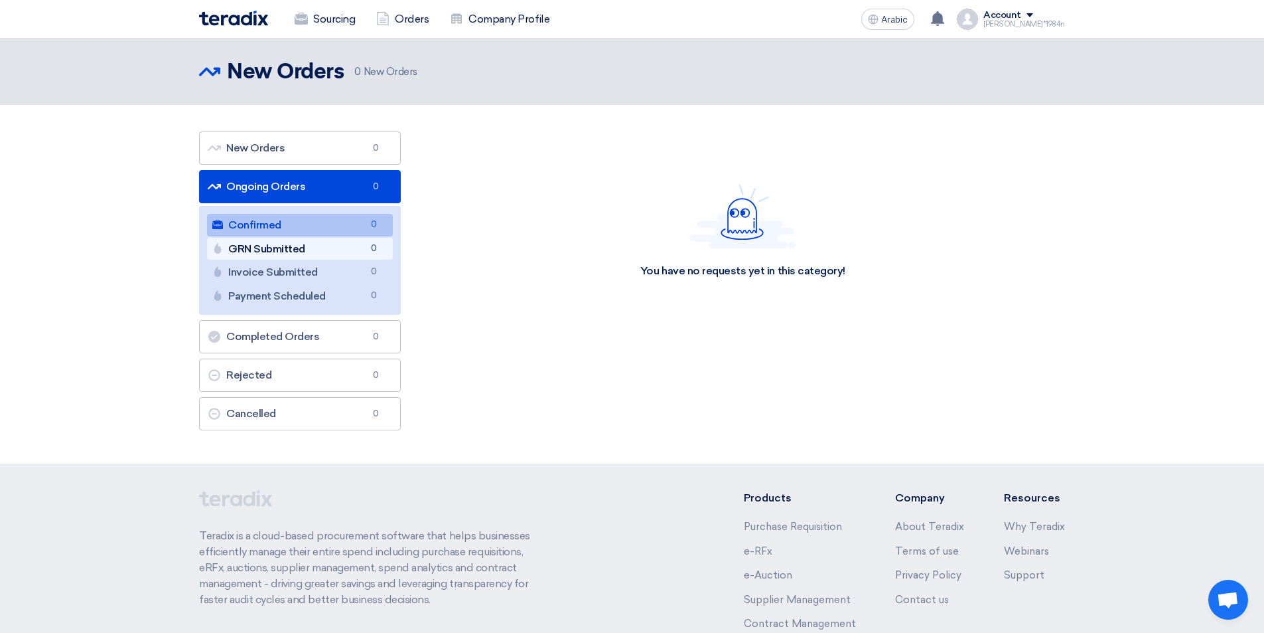
click at [337, 249] on link "GRN Submitted GRN Submitted 0" at bounding box center [300, 249] width 186 height 23
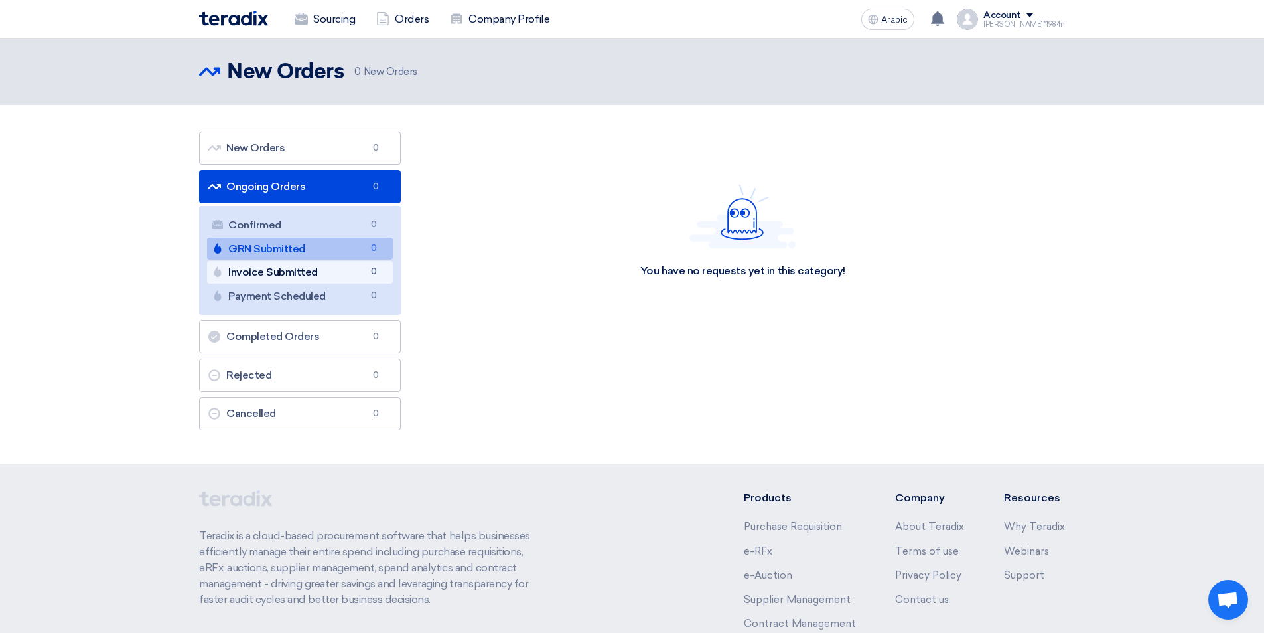
click at [339, 264] on link "Invoice Submitted Invoice Submitted 0" at bounding box center [300, 272] width 186 height 23
click at [335, 295] on link "Payment Scheduled Payment Scheduled 0" at bounding box center [300, 296] width 186 height 23
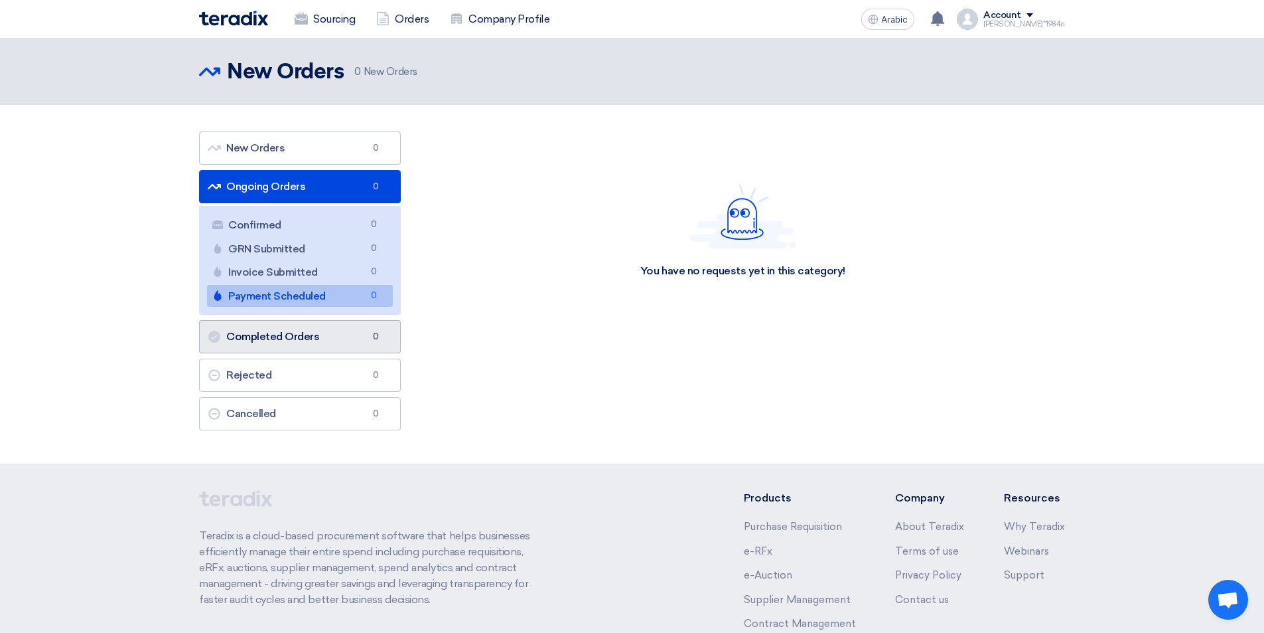
click at [337, 331] on link "Completed Orders Completed Orders 0" at bounding box center [300, 336] width 202 height 33
